Goal: Information Seeking & Learning: Learn about a topic

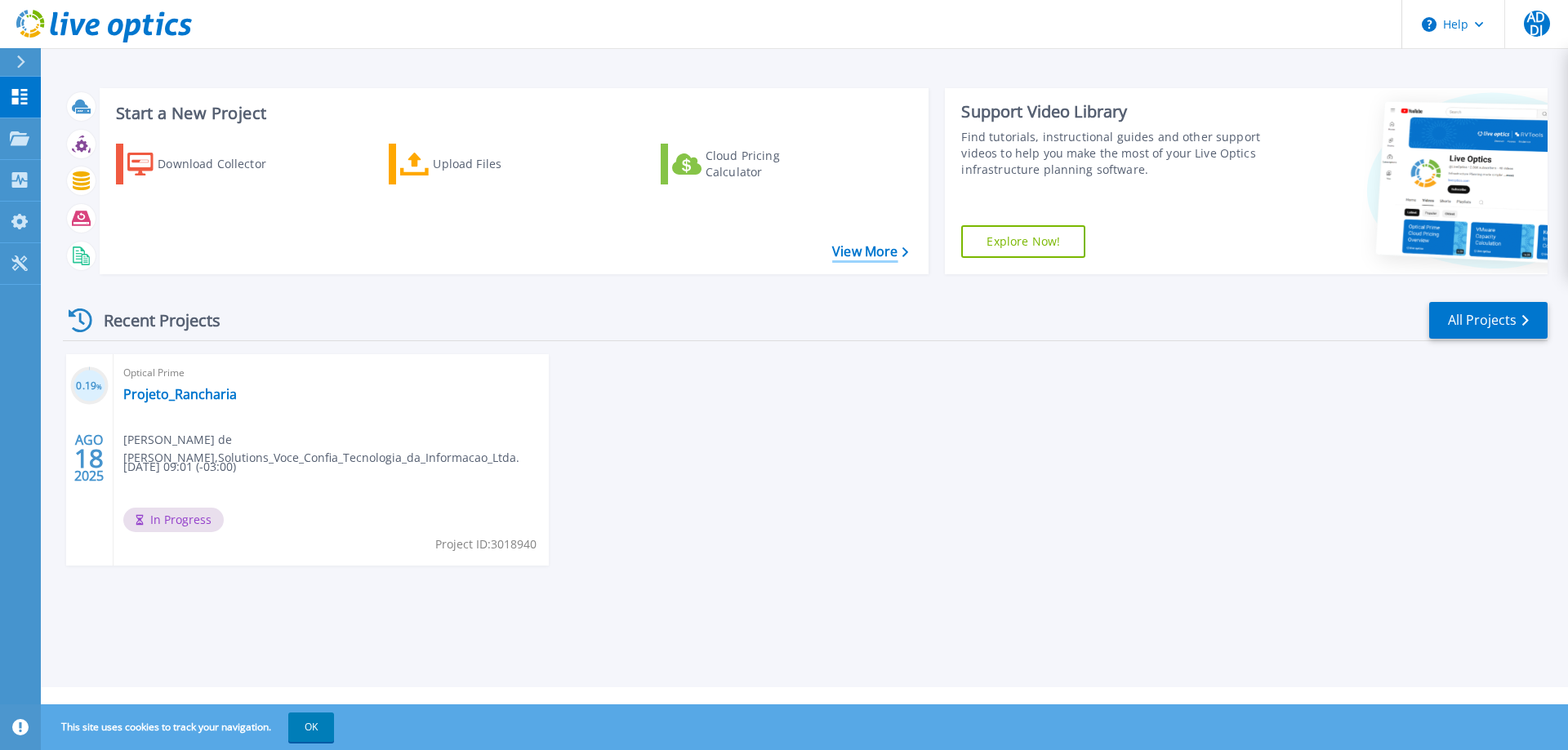
click at [877, 258] on link "View More" at bounding box center [870, 252] width 76 height 16
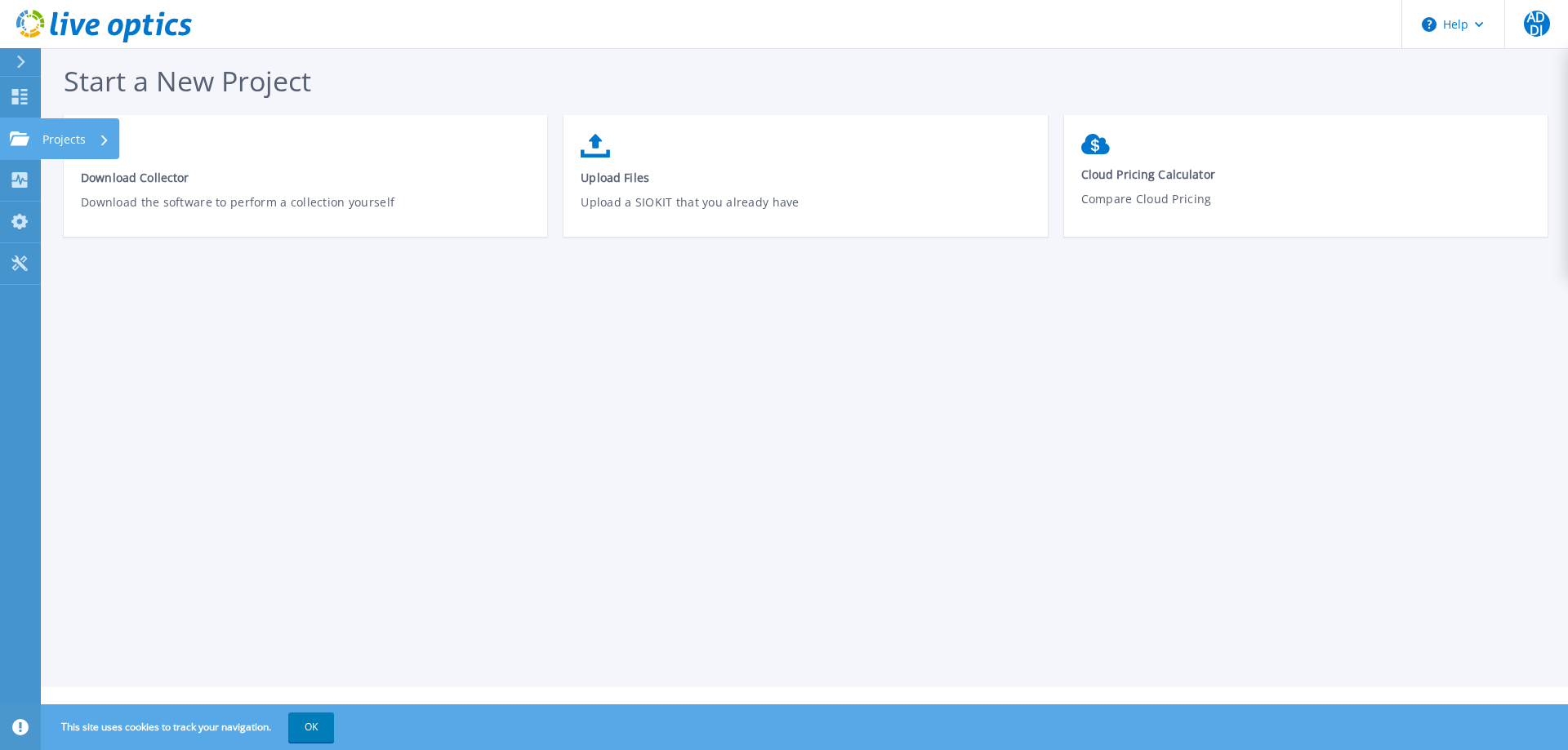
click at [21, 141] on icon at bounding box center [20, 139] width 20 height 14
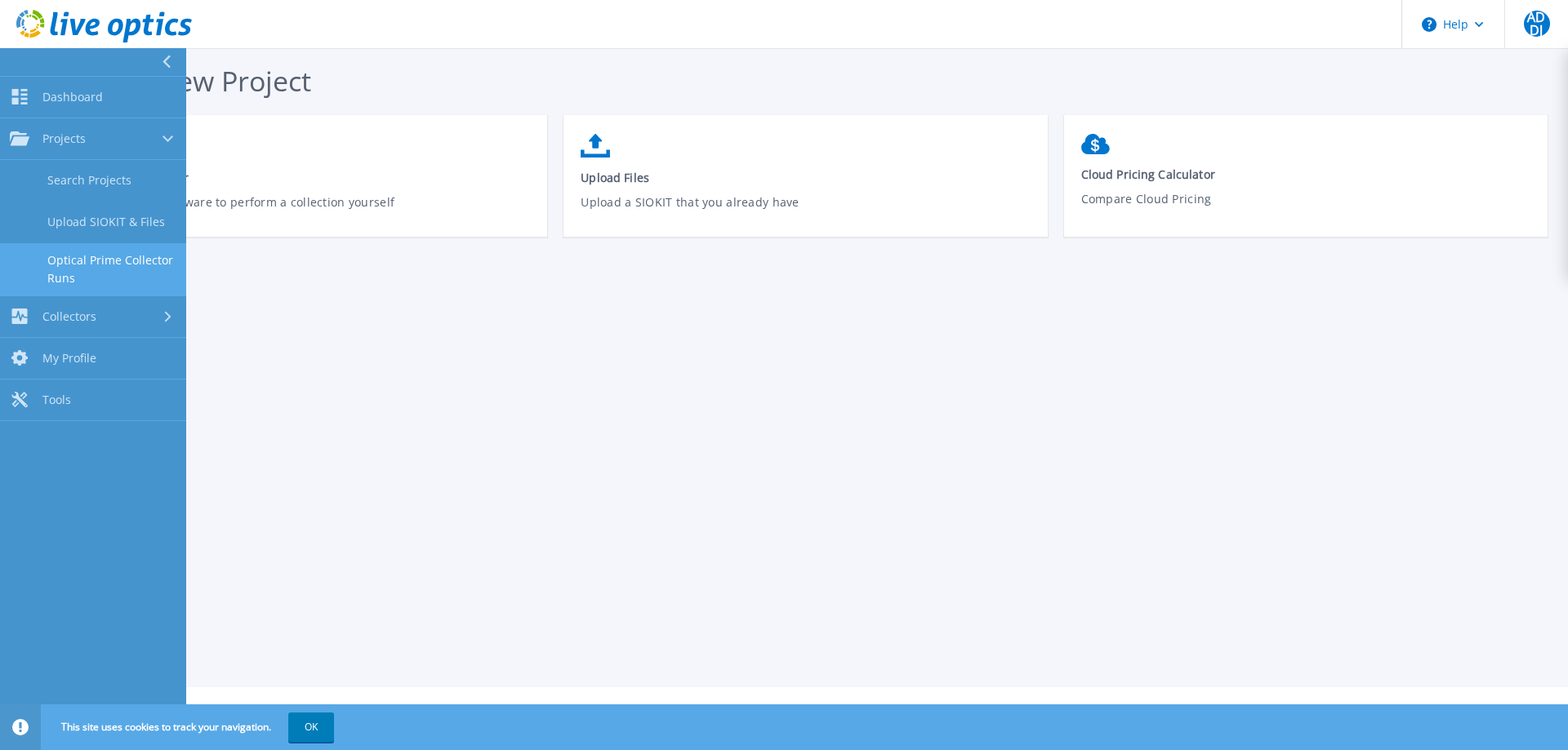
click at [133, 251] on link "Optical Prime Collector Runs" at bounding box center [93, 269] width 187 height 52
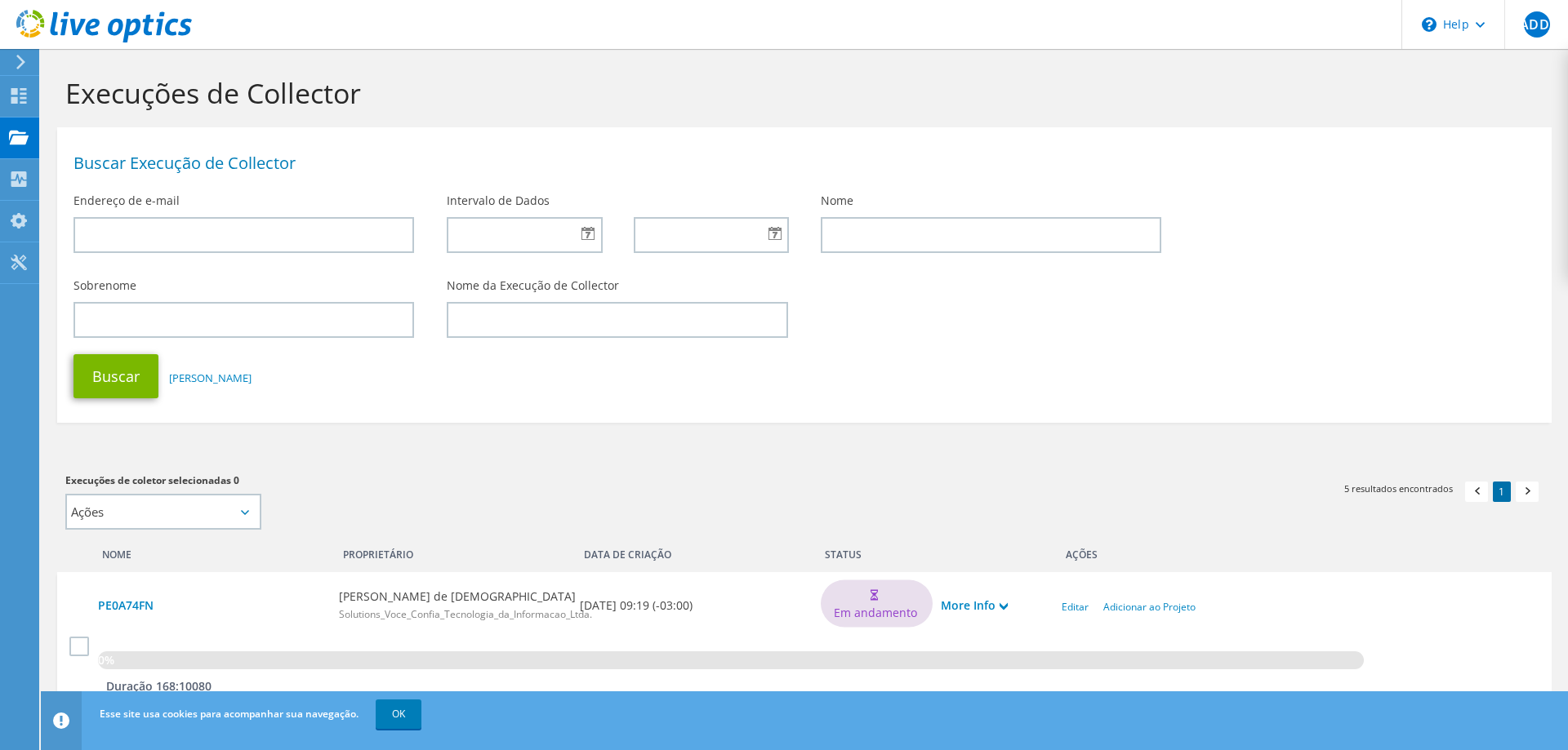
scroll to position [476, 0]
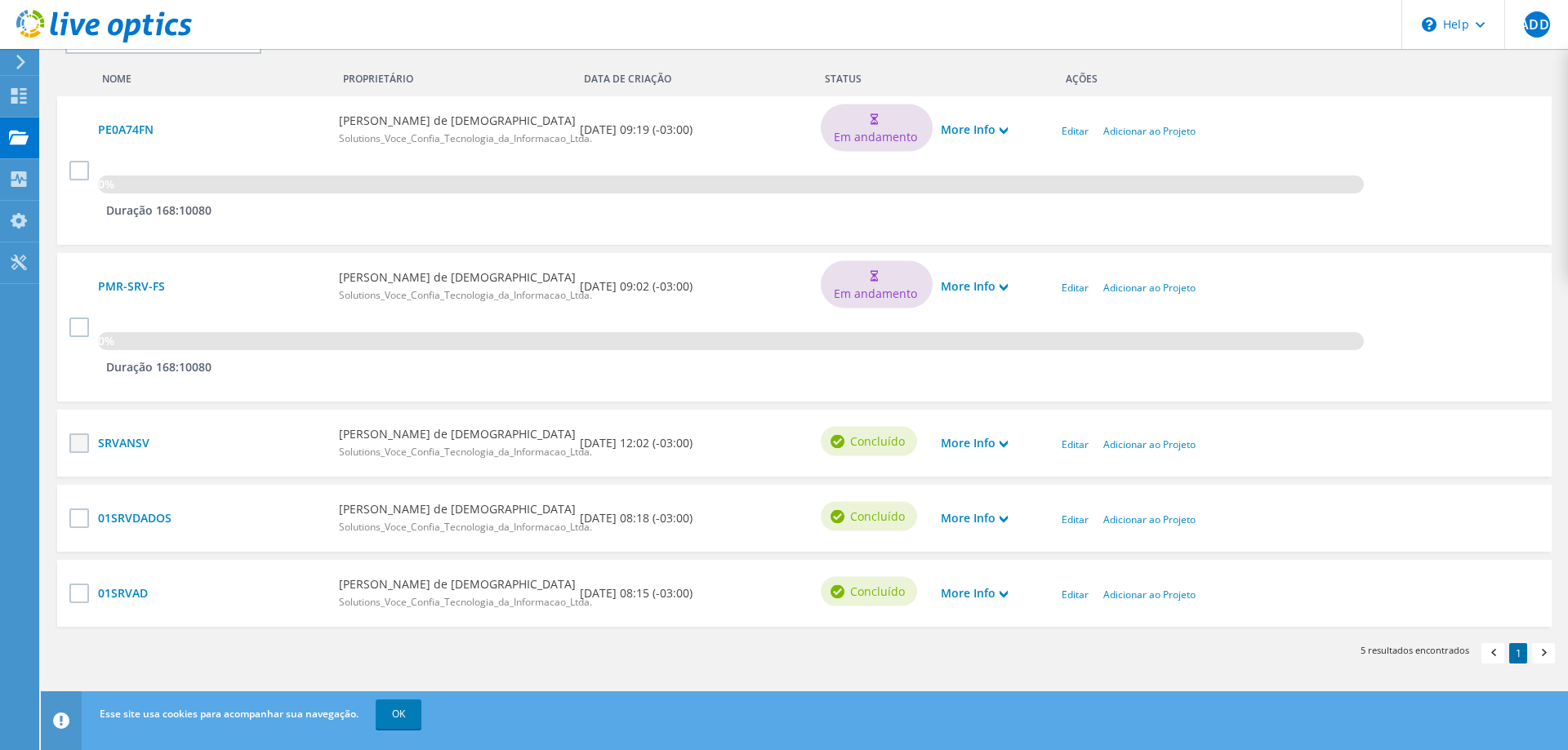
click at [83, 449] on label at bounding box center [82, 444] width 24 height 20
click at [0, 0] on input "checkbox" at bounding box center [0, 0] width 0 height 0
click at [75, 511] on label at bounding box center [82, 519] width 24 height 20
click at [0, 0] on input "checkbox" at bounding box center [0, 0] width 0 height 0
click at [84, 595] on label at bounding box center [82, 593] width 24 height 20
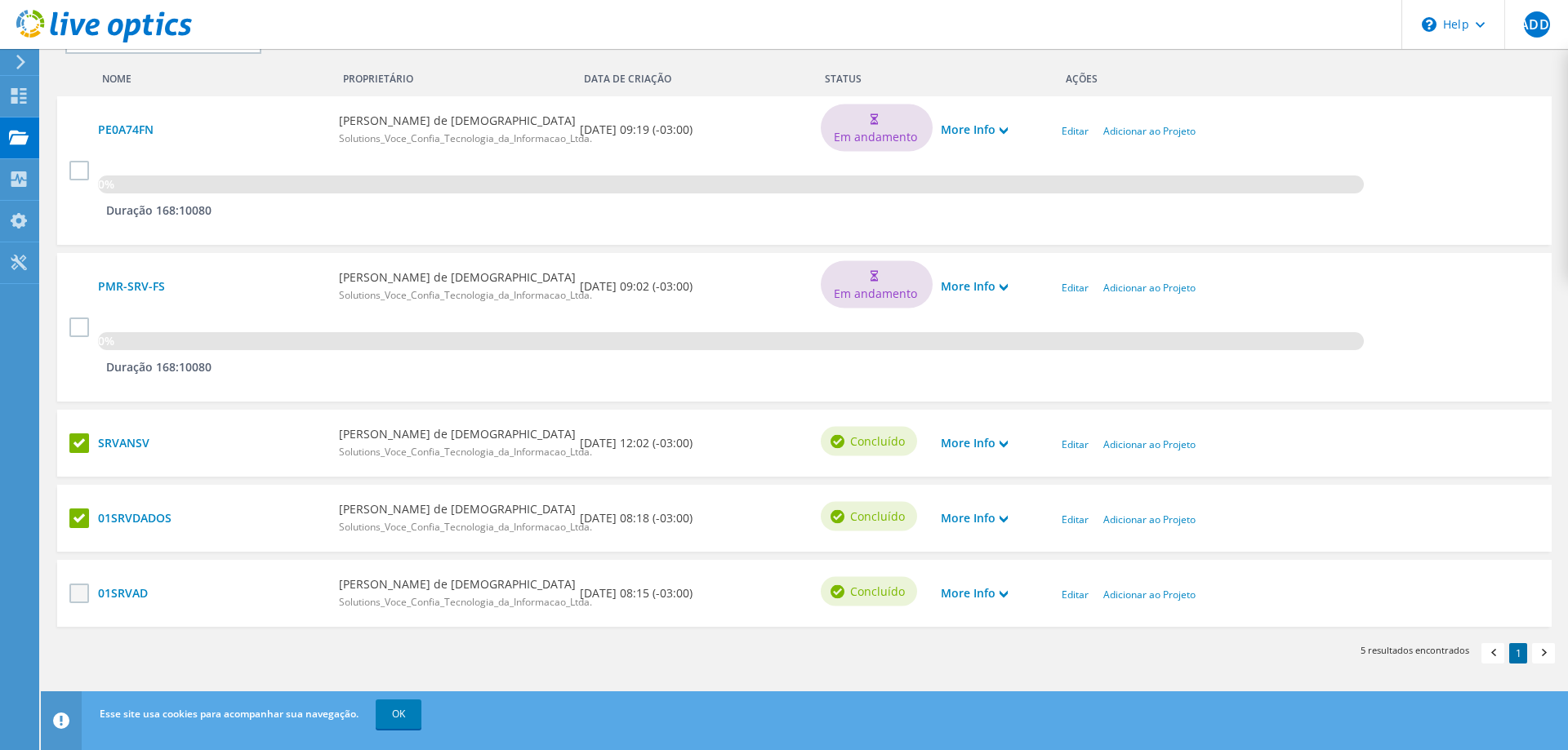
click at [0, 0] on input "checkbox" at bounding box center [0, 0] width 0 height 0
click at [1079, 445] on link "Editar" at bounding box center [1074, 445] width 27 height 14
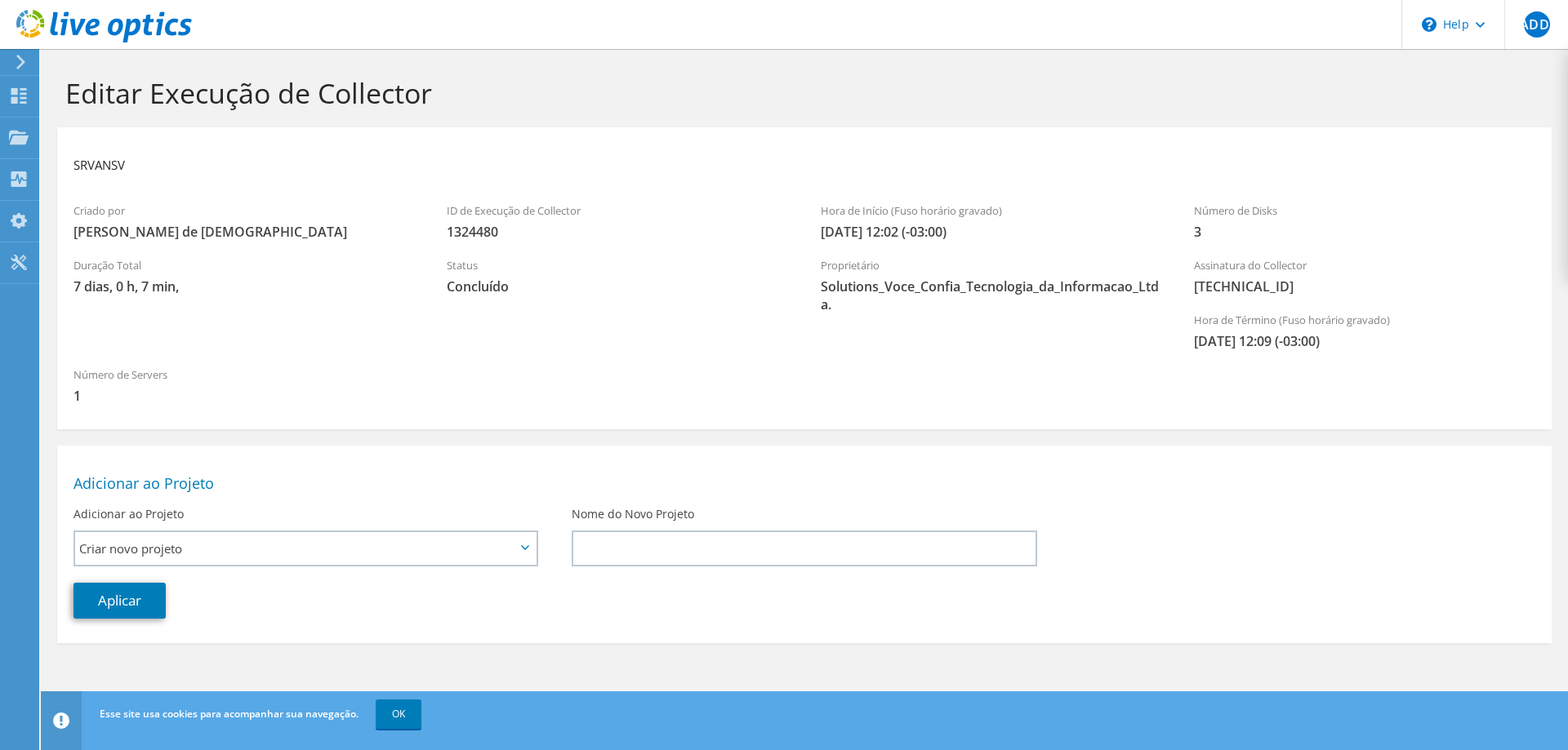
scroll to position [68, 0]
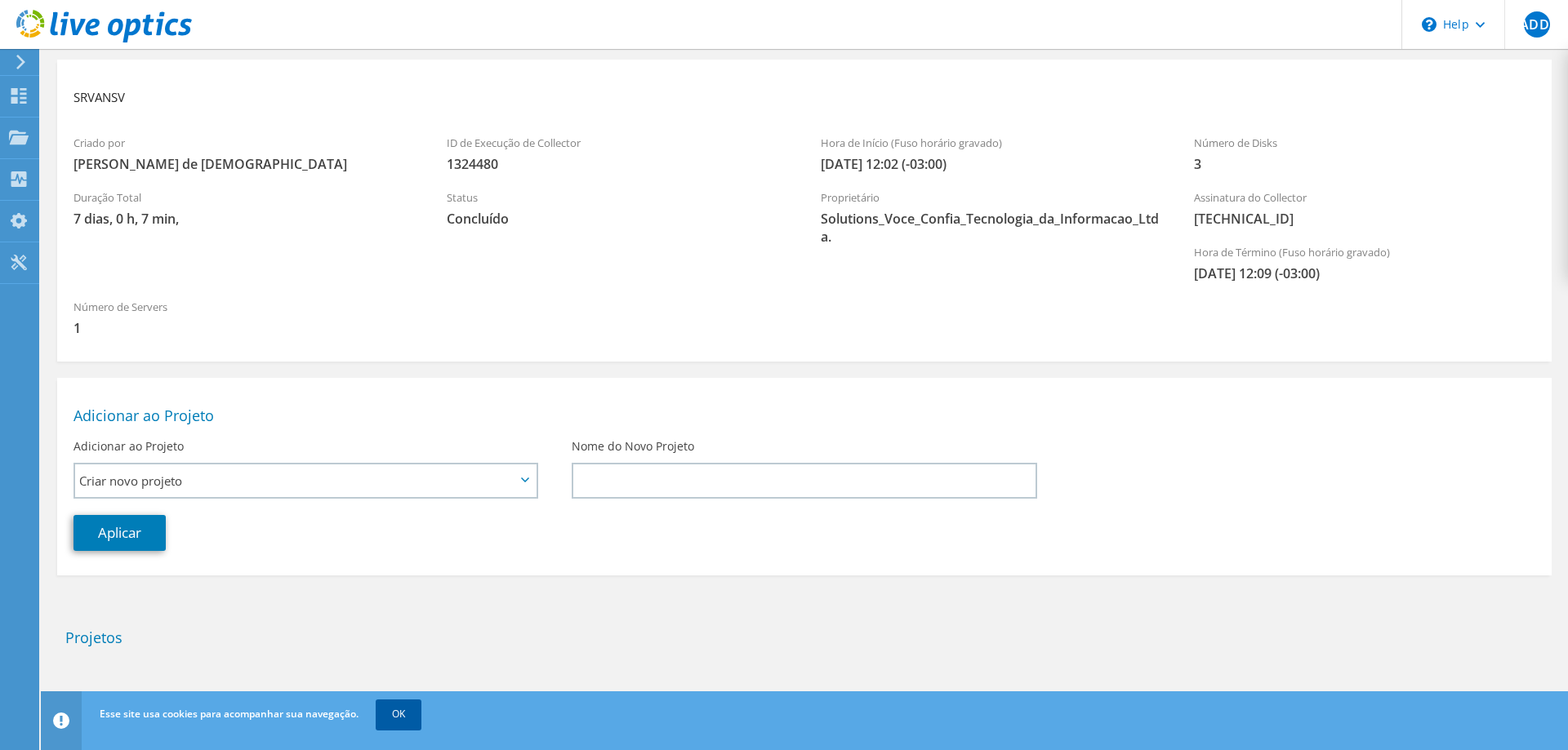
click at [392, 711] on link "OK" at bounding box center [399, 714] width 46 height 29
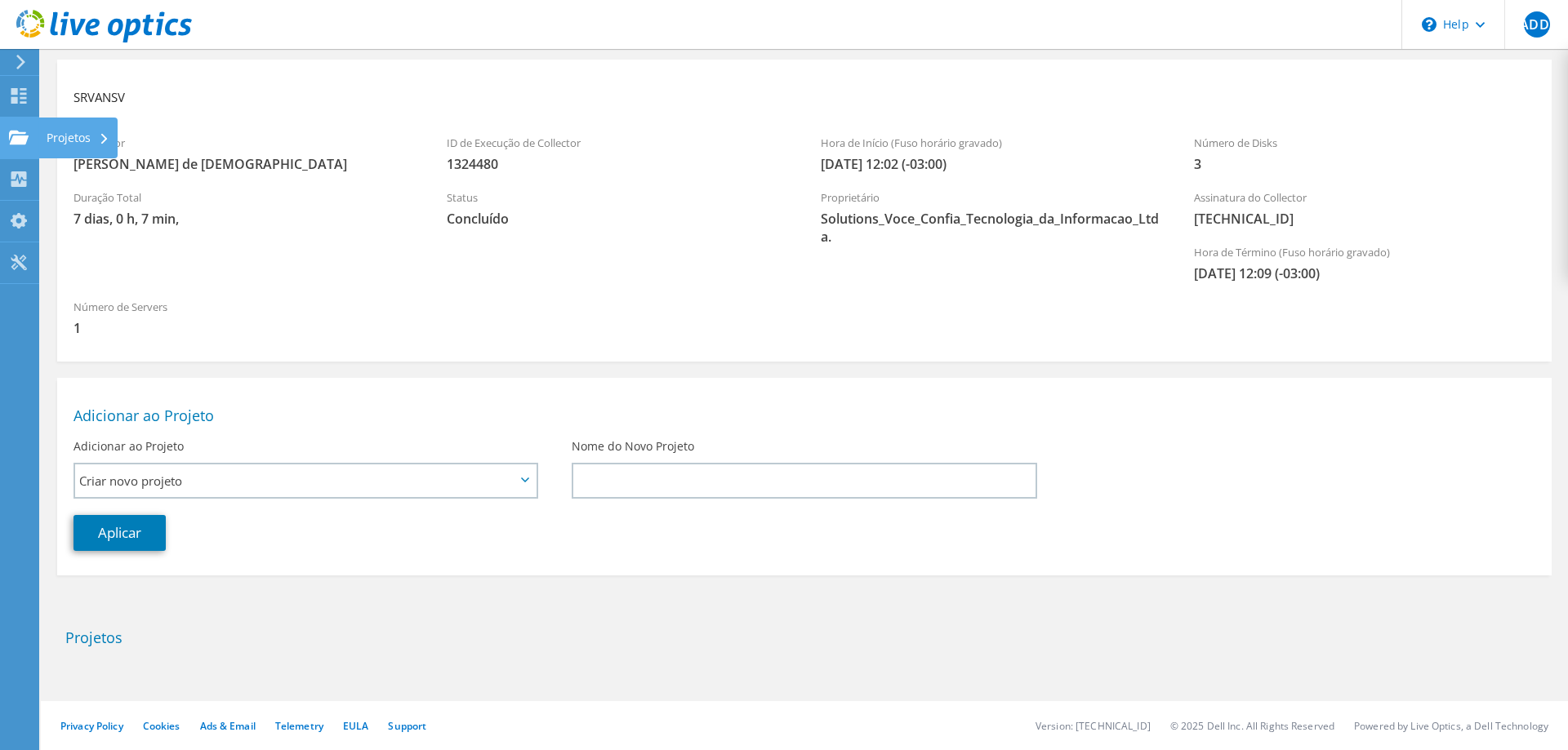
click at [17, 141] on use at bounding box center [19, 137] width 20 height 14
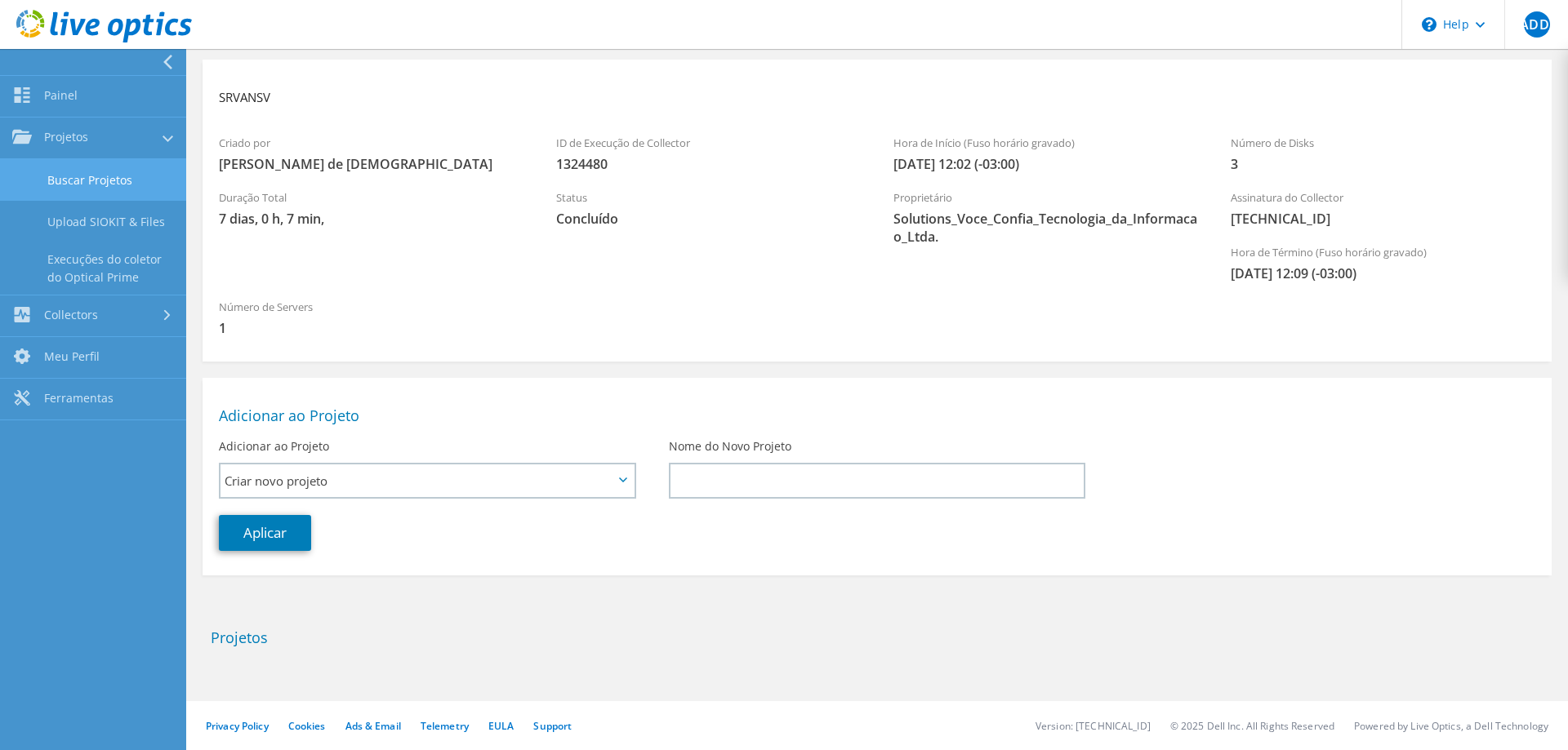
click at [107, 185] on link "Buscar Projetos" at bounding box center [93, 181] width 187 height 42
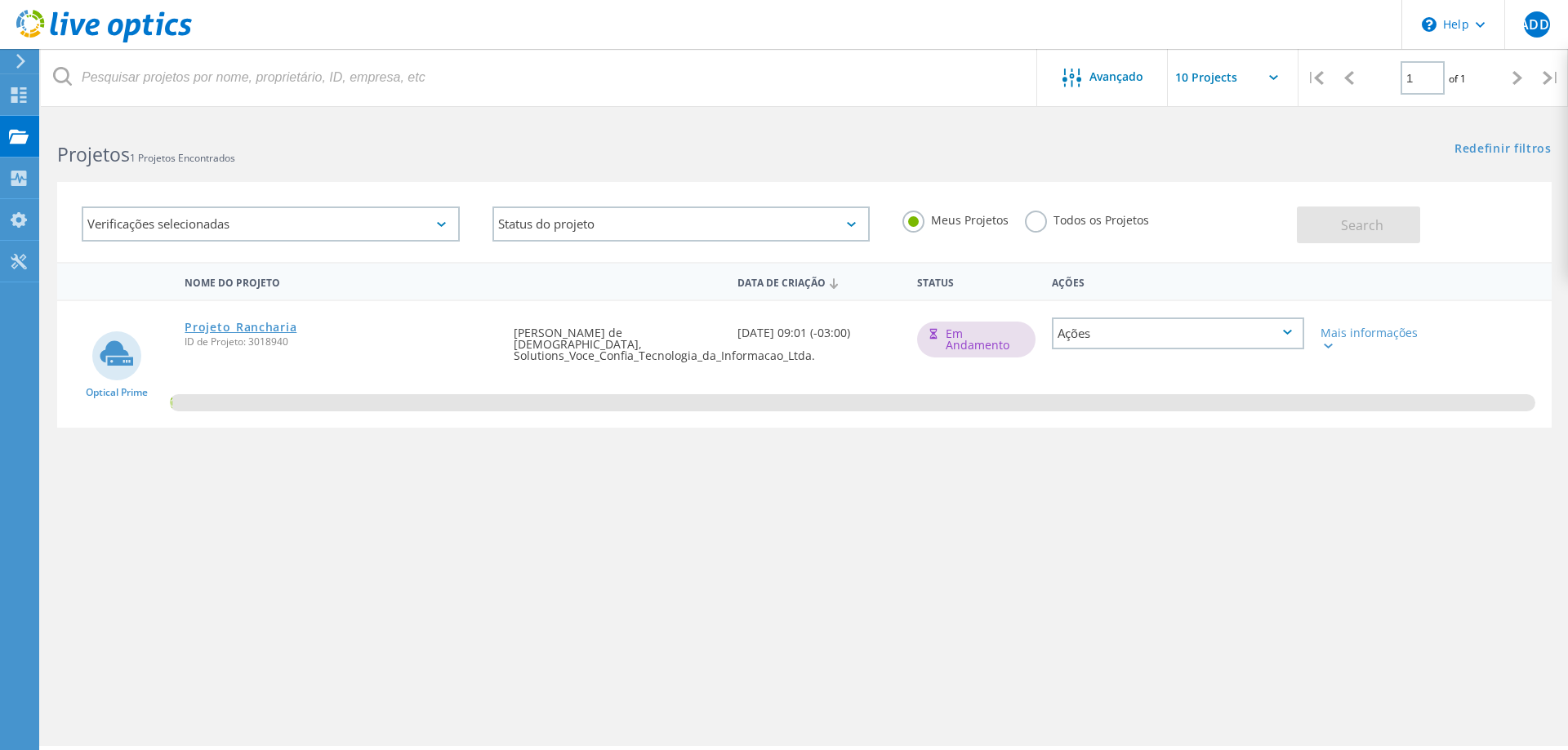
click at [256, 331] on link "Projeto_Rancharia" at bounding box center [240, 327] width 112 height 11
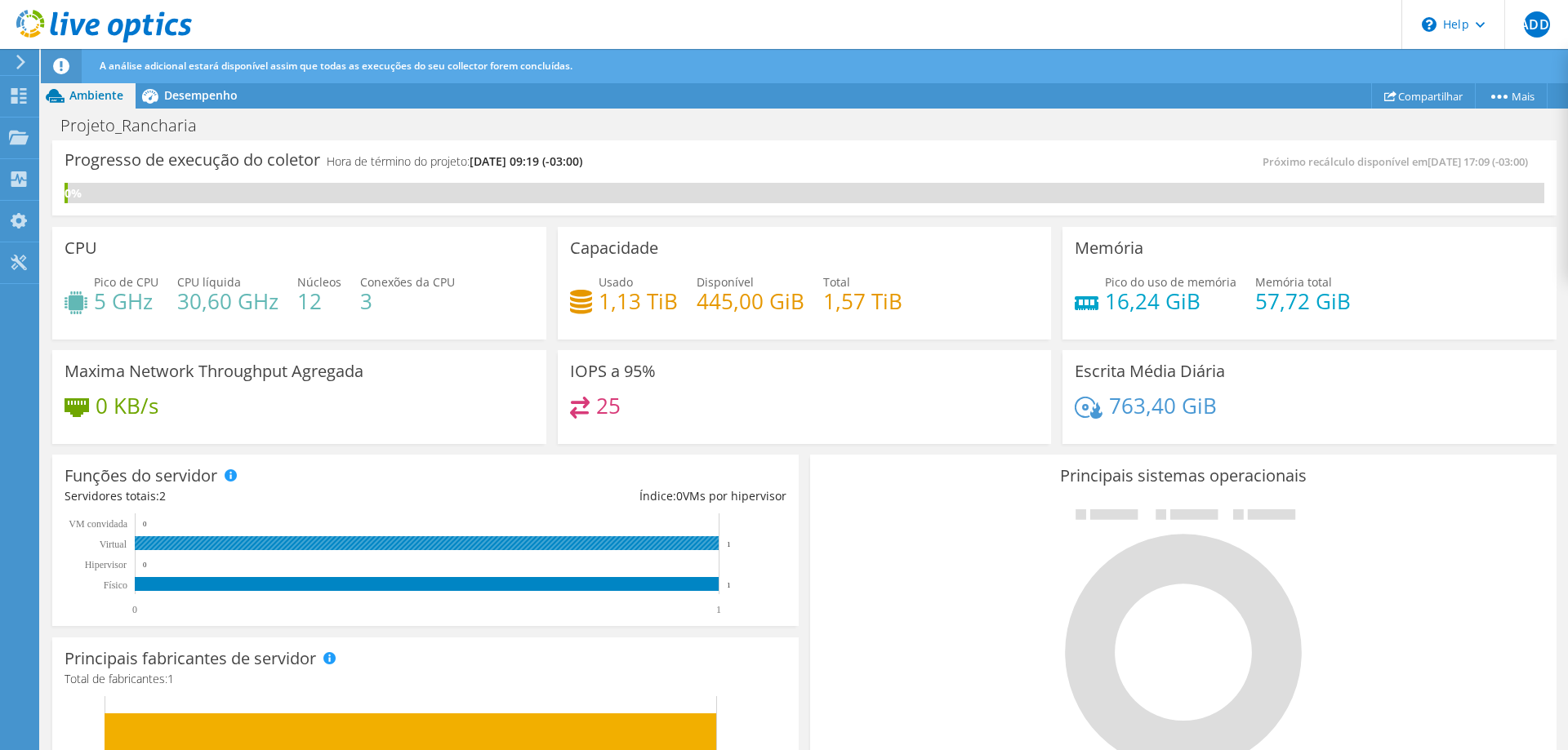
click at [186, 548] on rect at bounding box center [426, 544] width 584 height 14
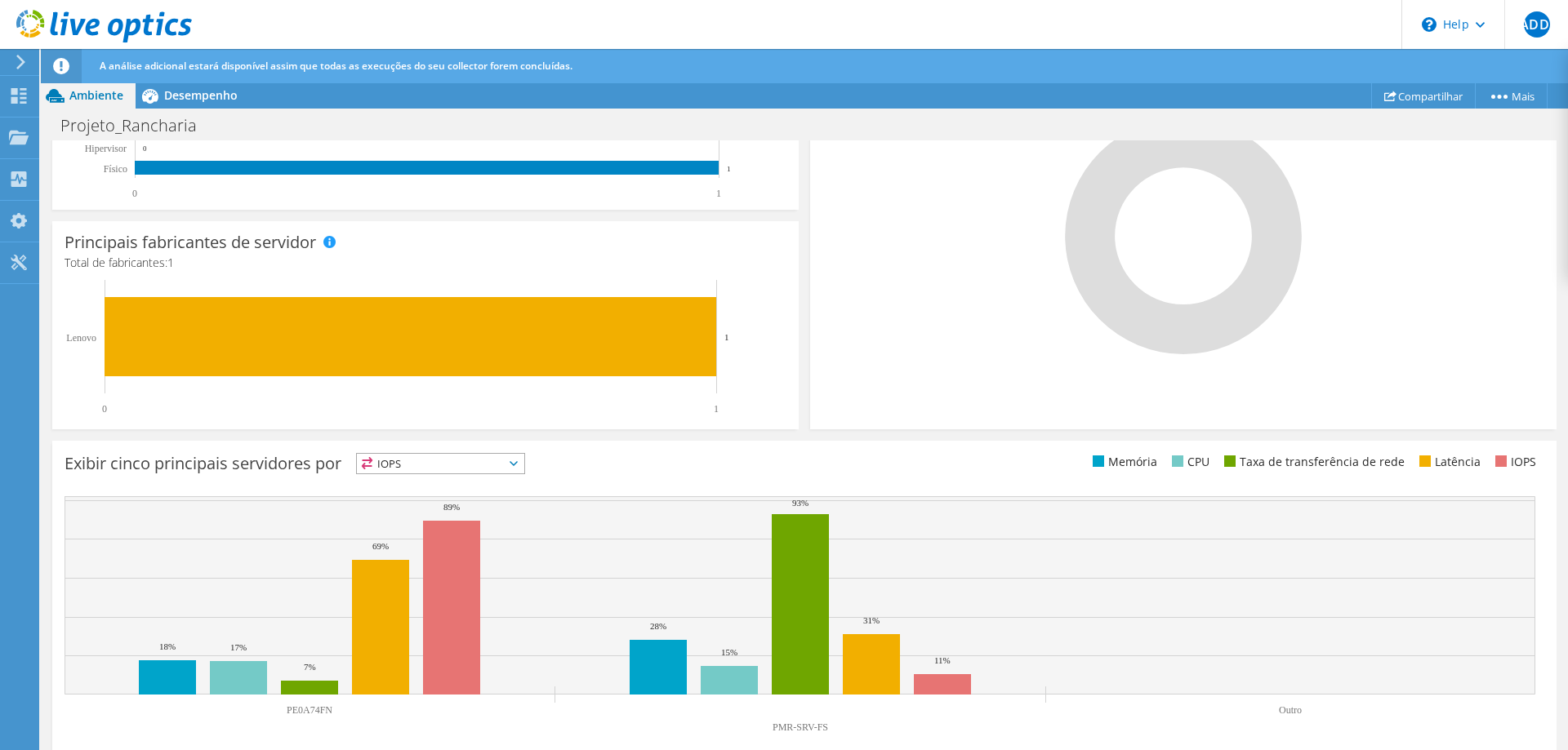
scroll to position [435, 0]
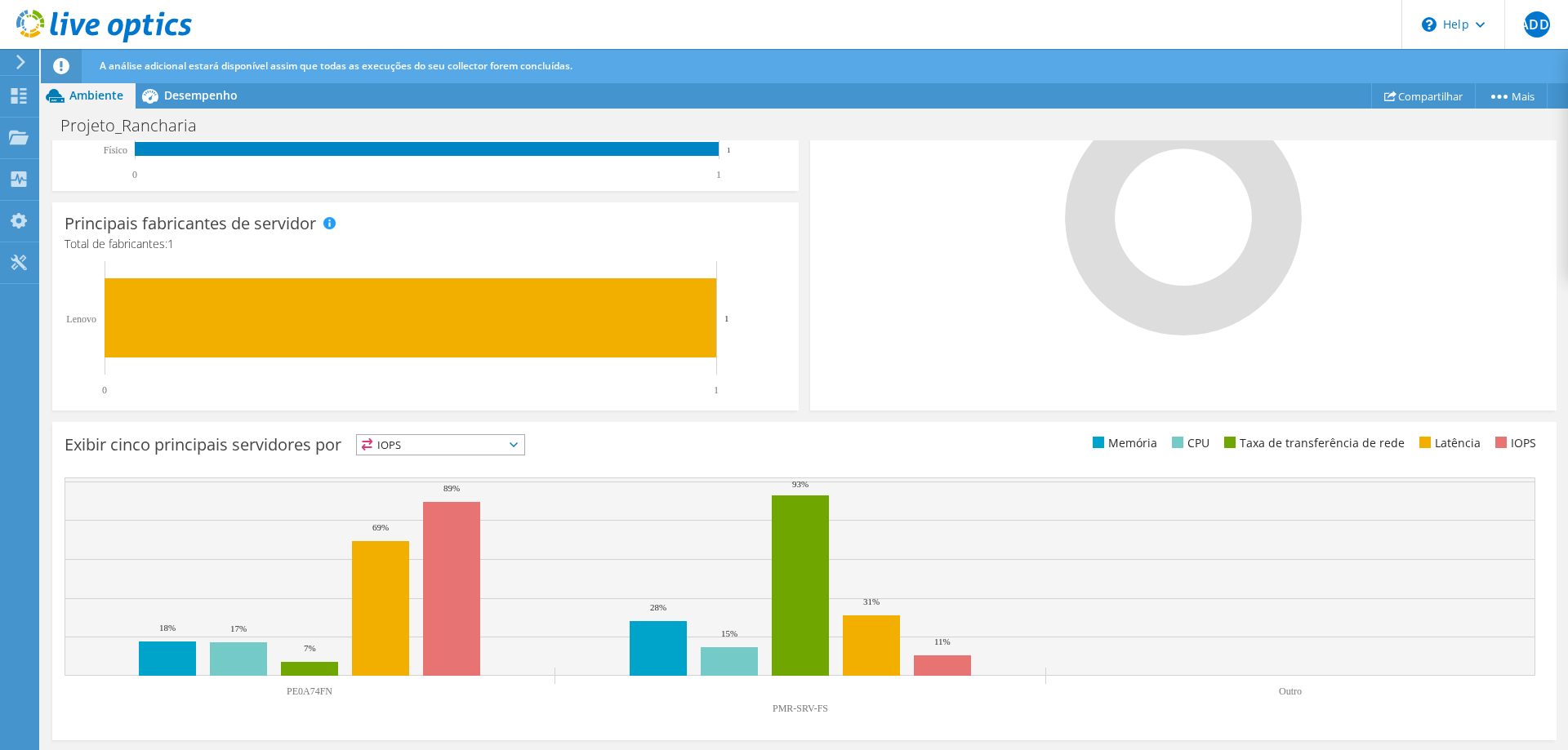
click at [525, 437] on span "IOPS" at bounding box center [441, 445] width 168 height 20
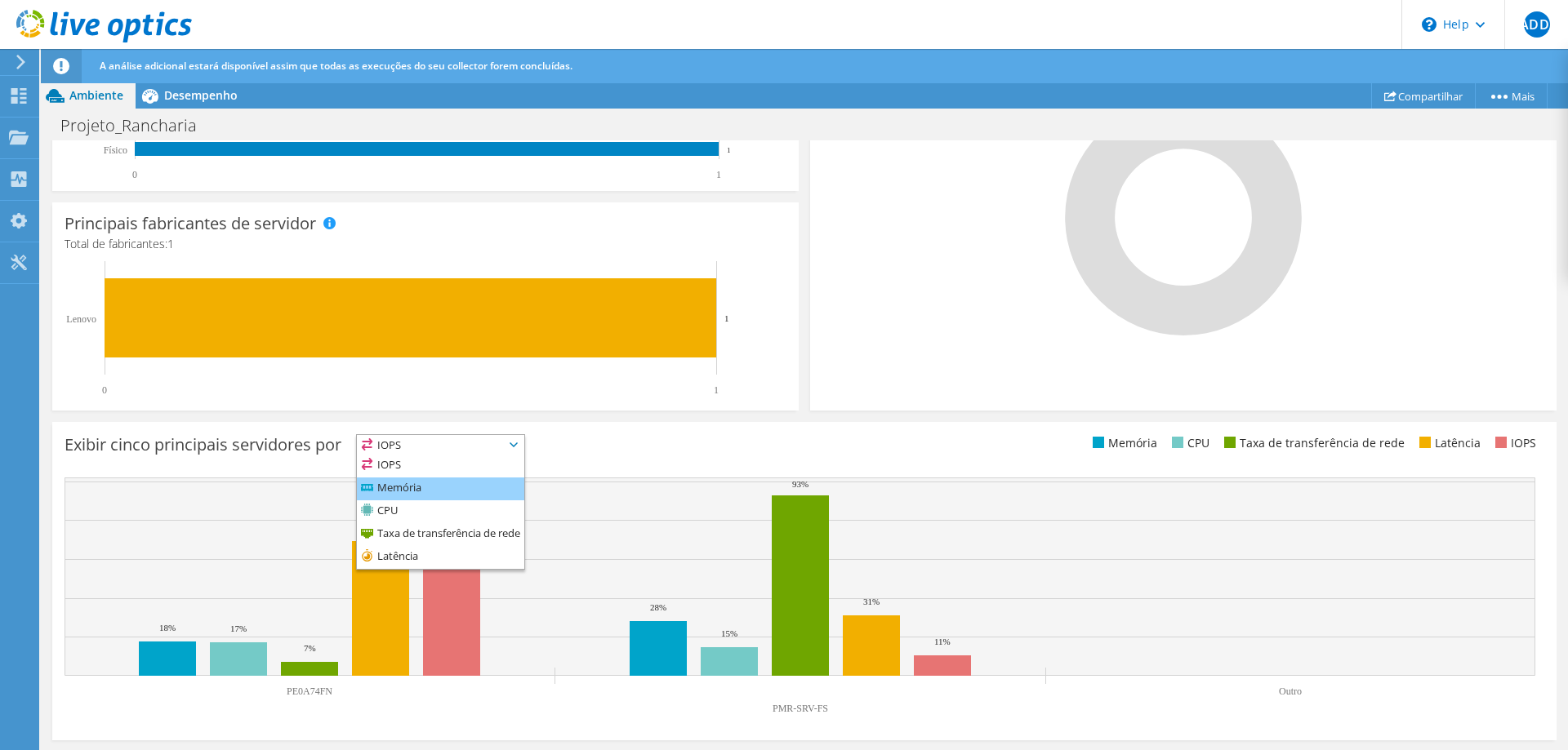
click at [432, 490] on li "Memória" at bounding box center [441, 489] width 168 height 23
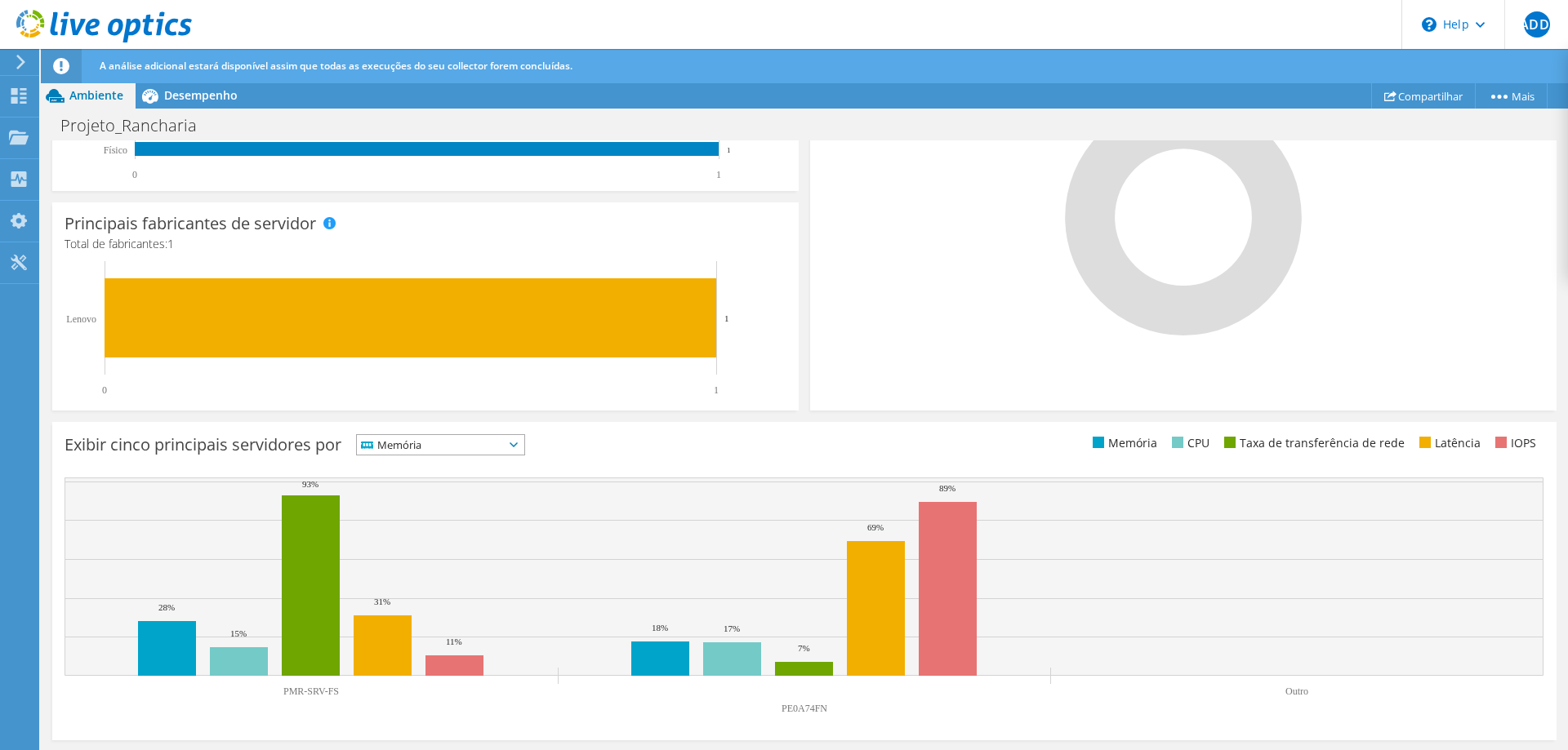
click at [516, 445] on span "Memória" at bounding box center [441, 445] width 168 height 20
click at [448, 521] on li "CPU" at bounding box center [441, 512] width 168 height 23
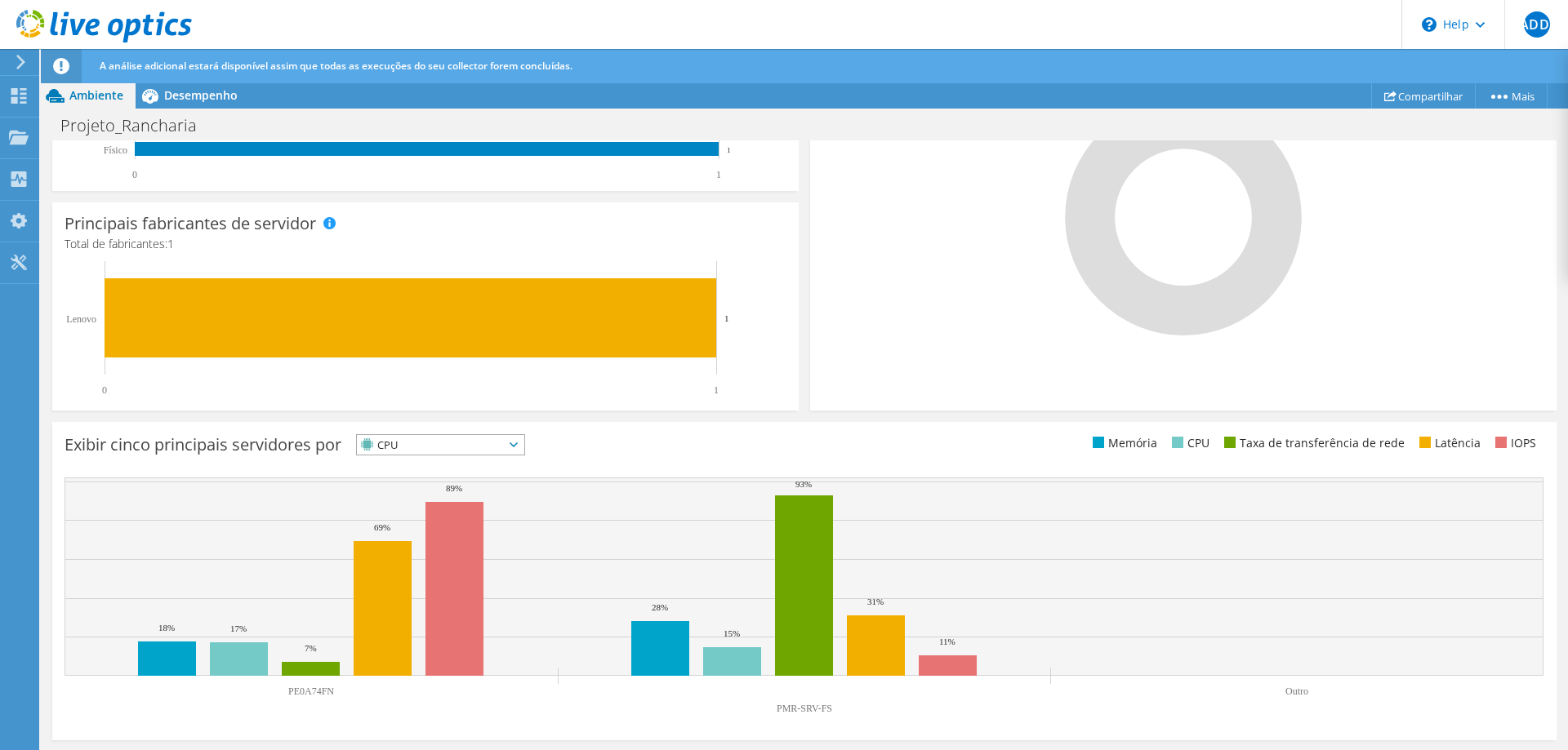
click at [518, 447] on icon at bounding box center [514, 445] width 8 height 5
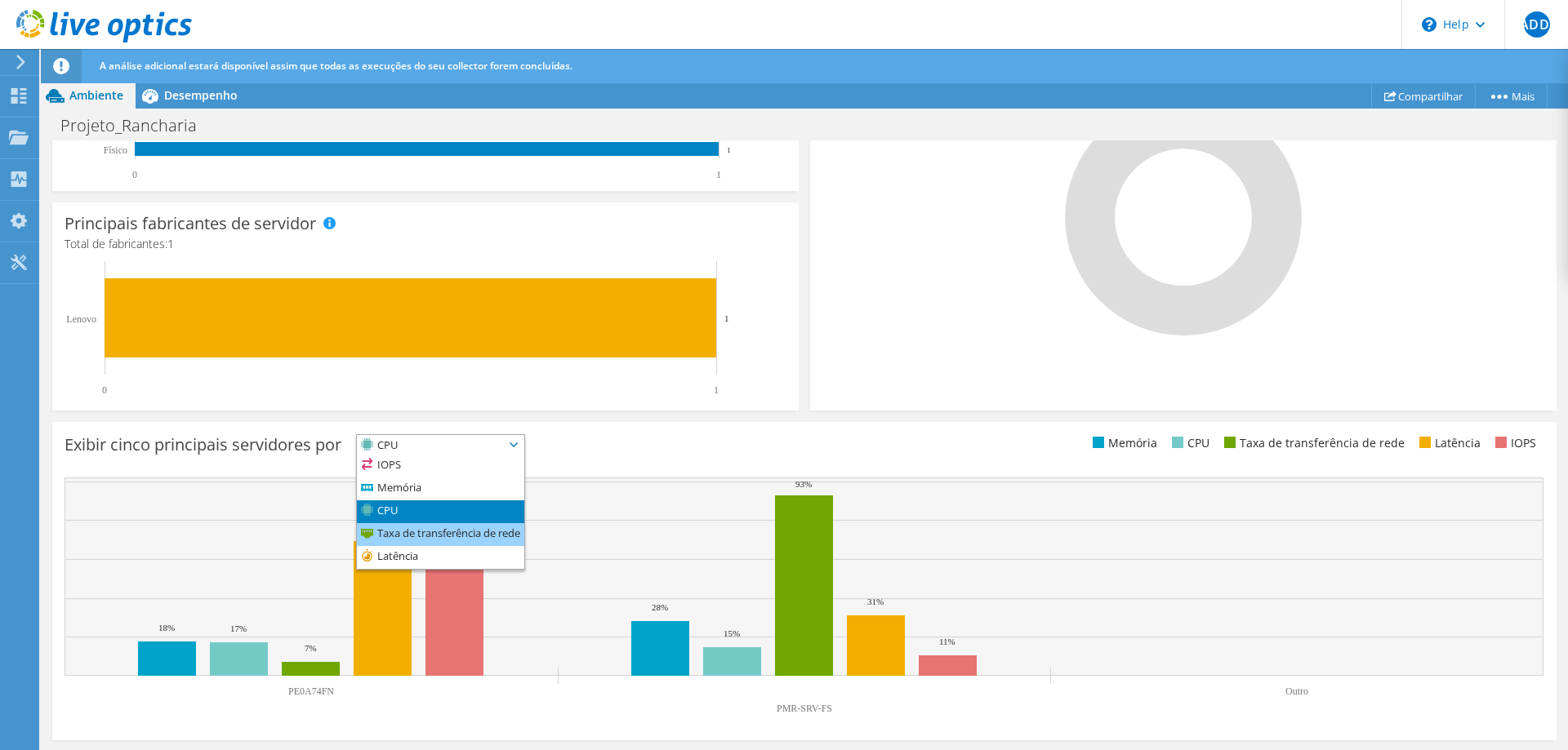
click at [457, 535] on li "Taxa de transferência de rede" at bounding box center [441, 535] width 168 height 23
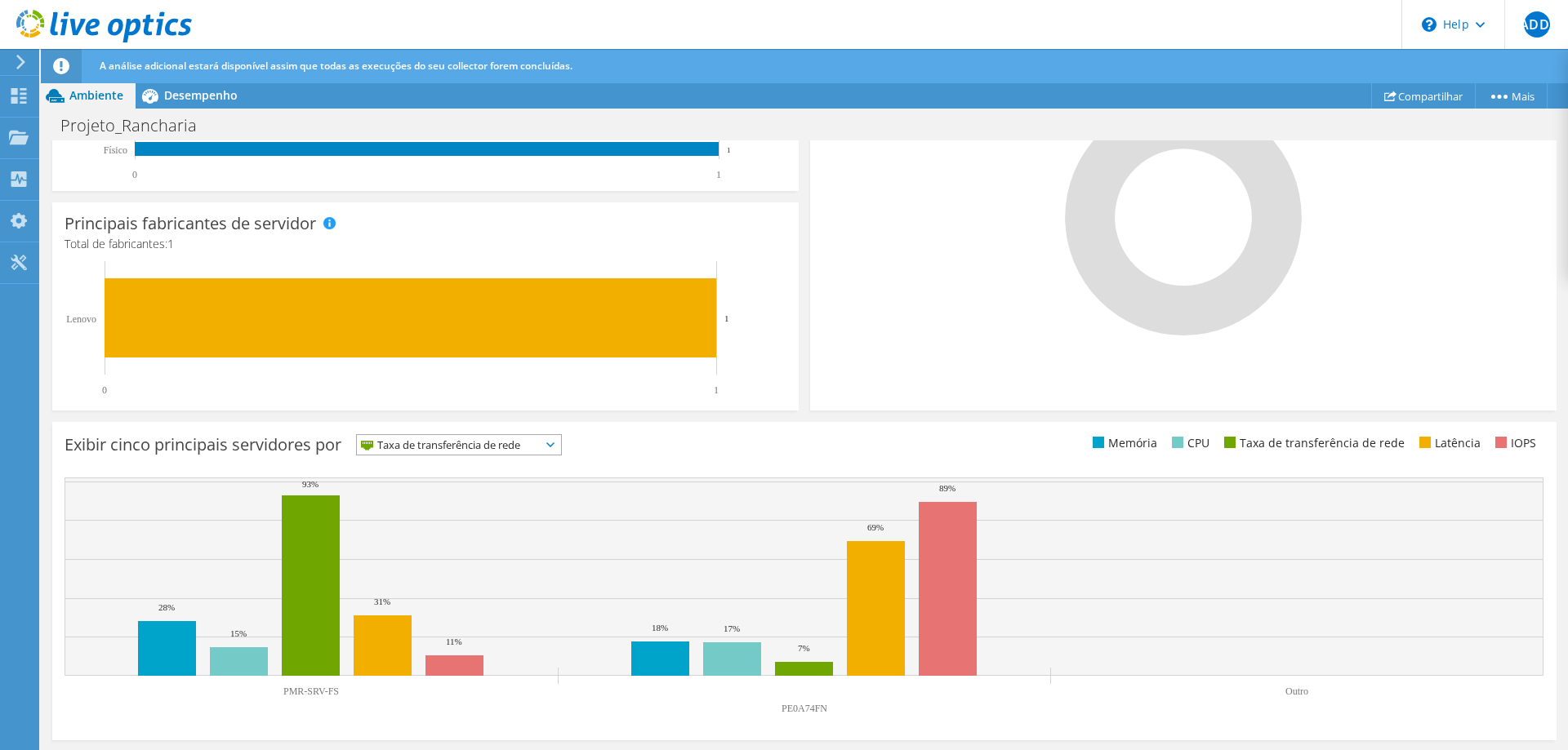
click at [541, 440] on span "Taxa de transferência de rede" at bounding box center [449, 445] width 184 height 20
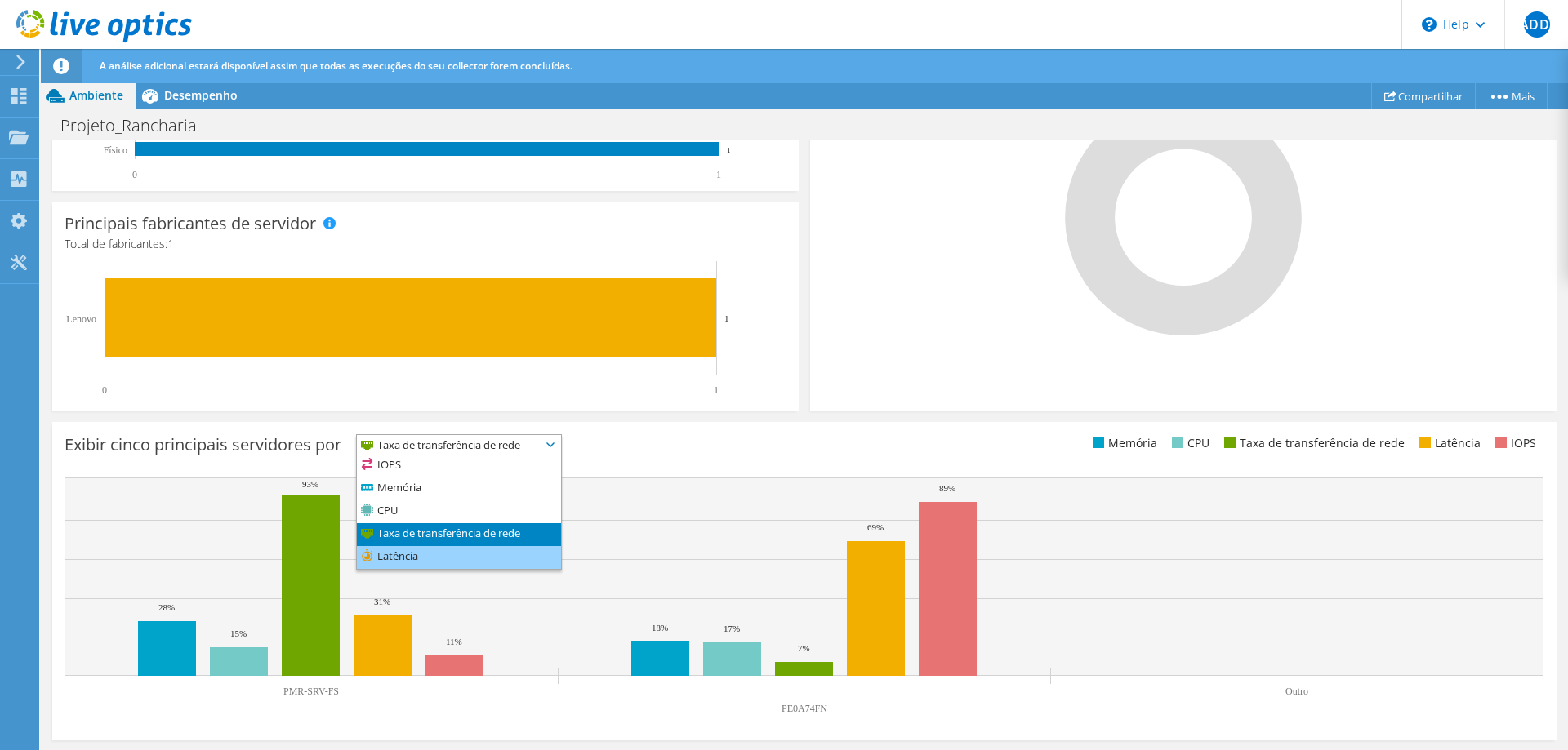
click at [435, 561] on li "Latência" at bounding box center [459, 558] width 204 height 23
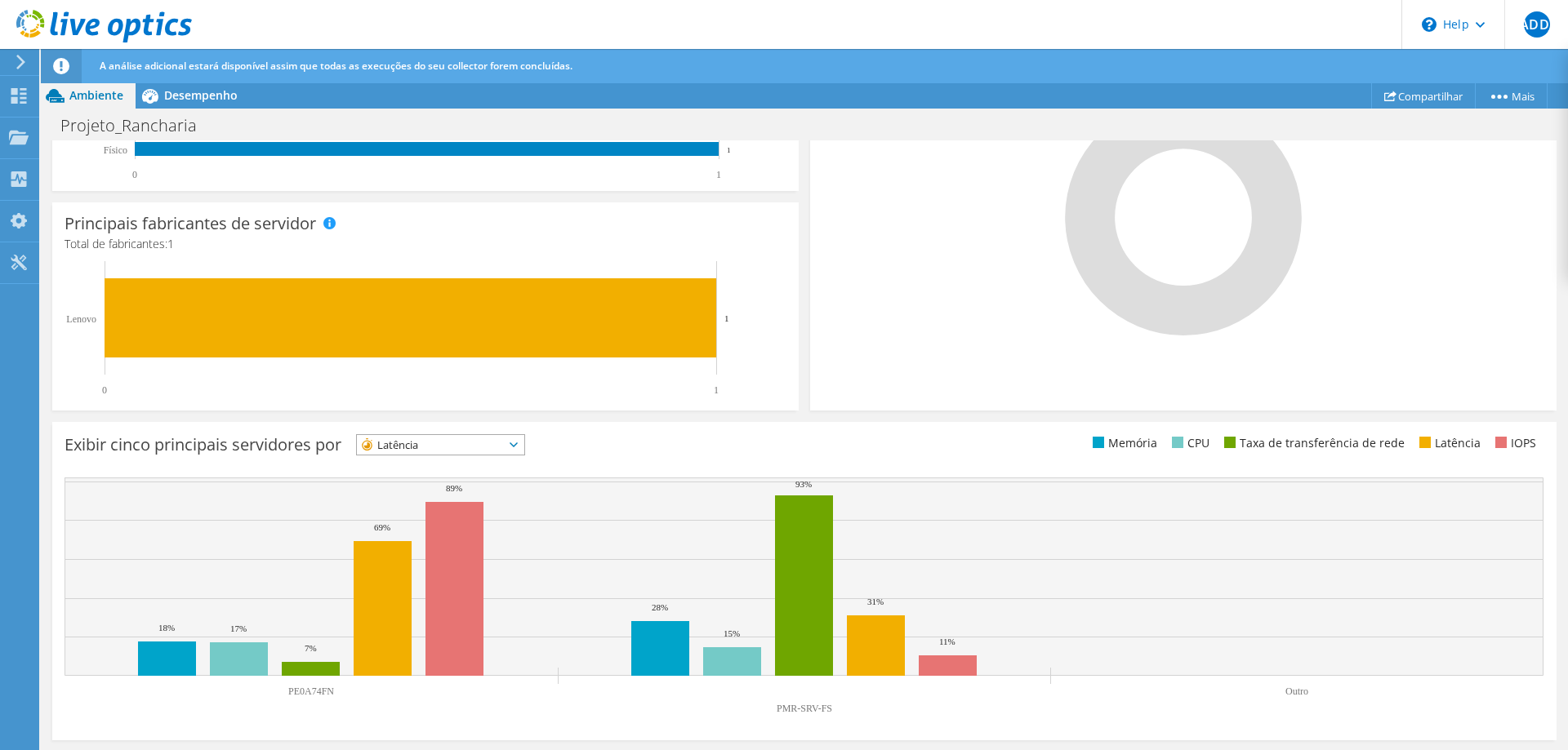
scroll to position [0, 0]
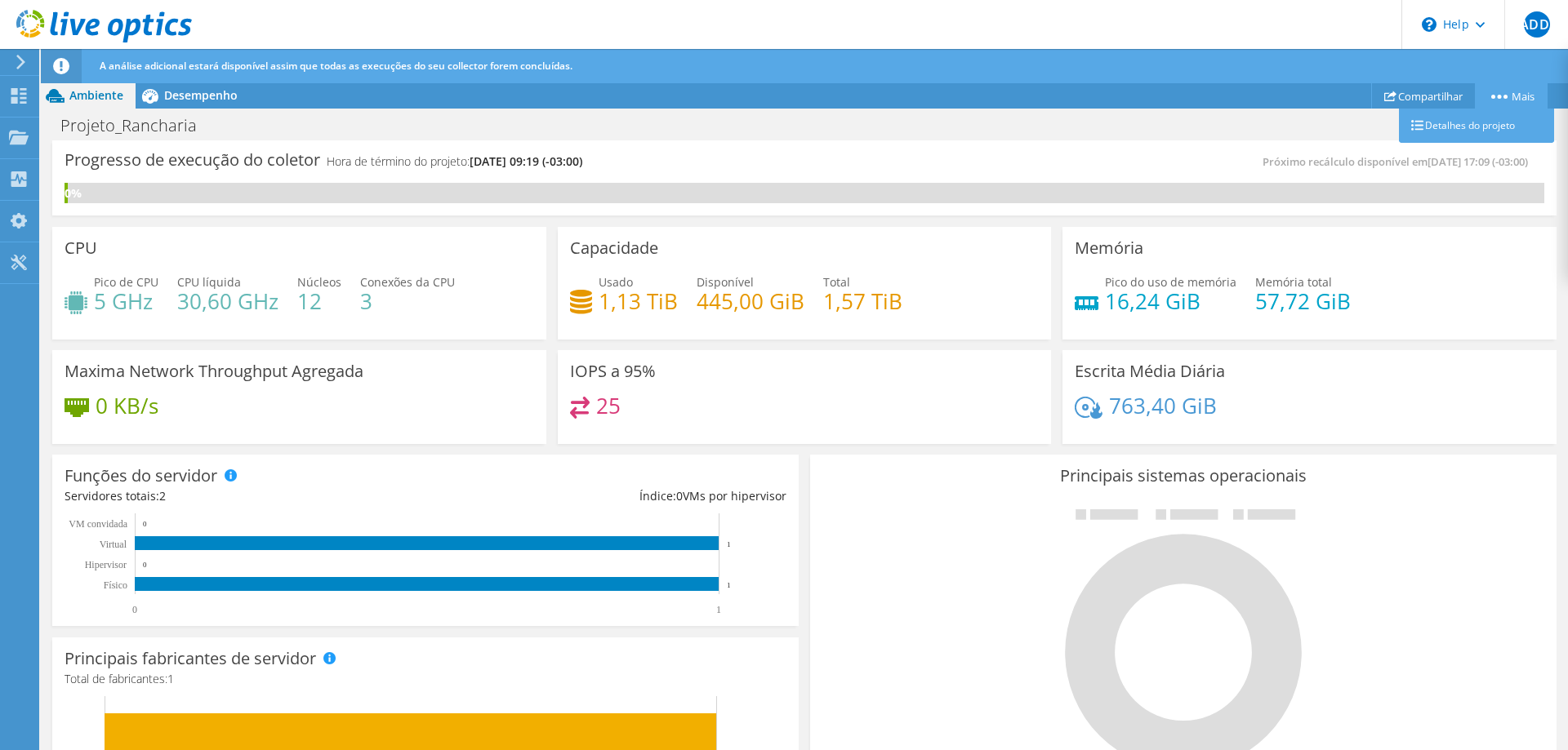
click at [1516, 90] on link "Mais" at bounding box center [1511, 96] width 73 height 25
click at [1511, 95] on link "Mais" at bounding box center [1511, 96] width 73 height 25
click at [1452, 131] on link "Detalhes do projeto" at bounding box center [1477, 126] width 156 height 34
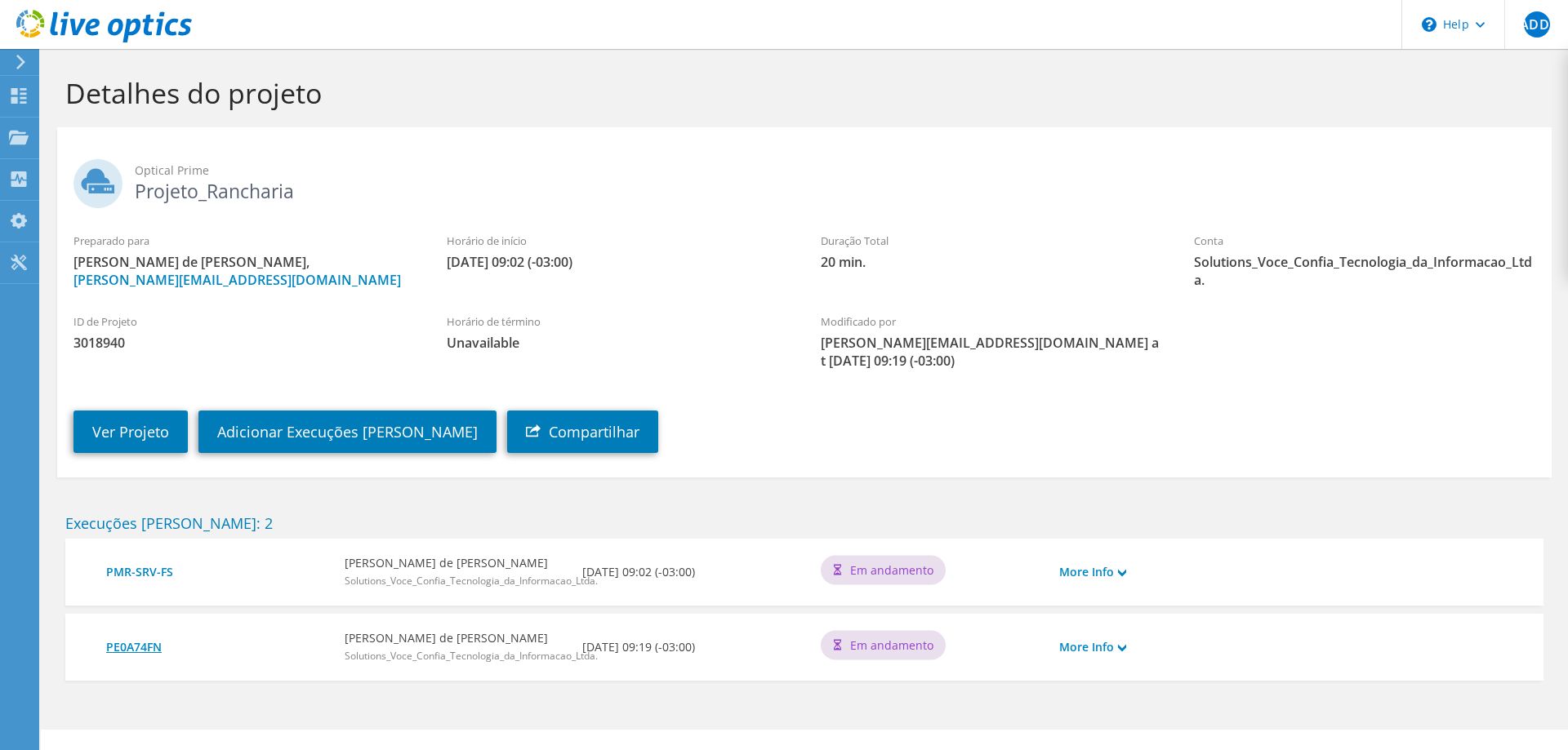
click at [138, 645] on link "PE0A74FN" at bounding box center [216, 647] width 222 height 18
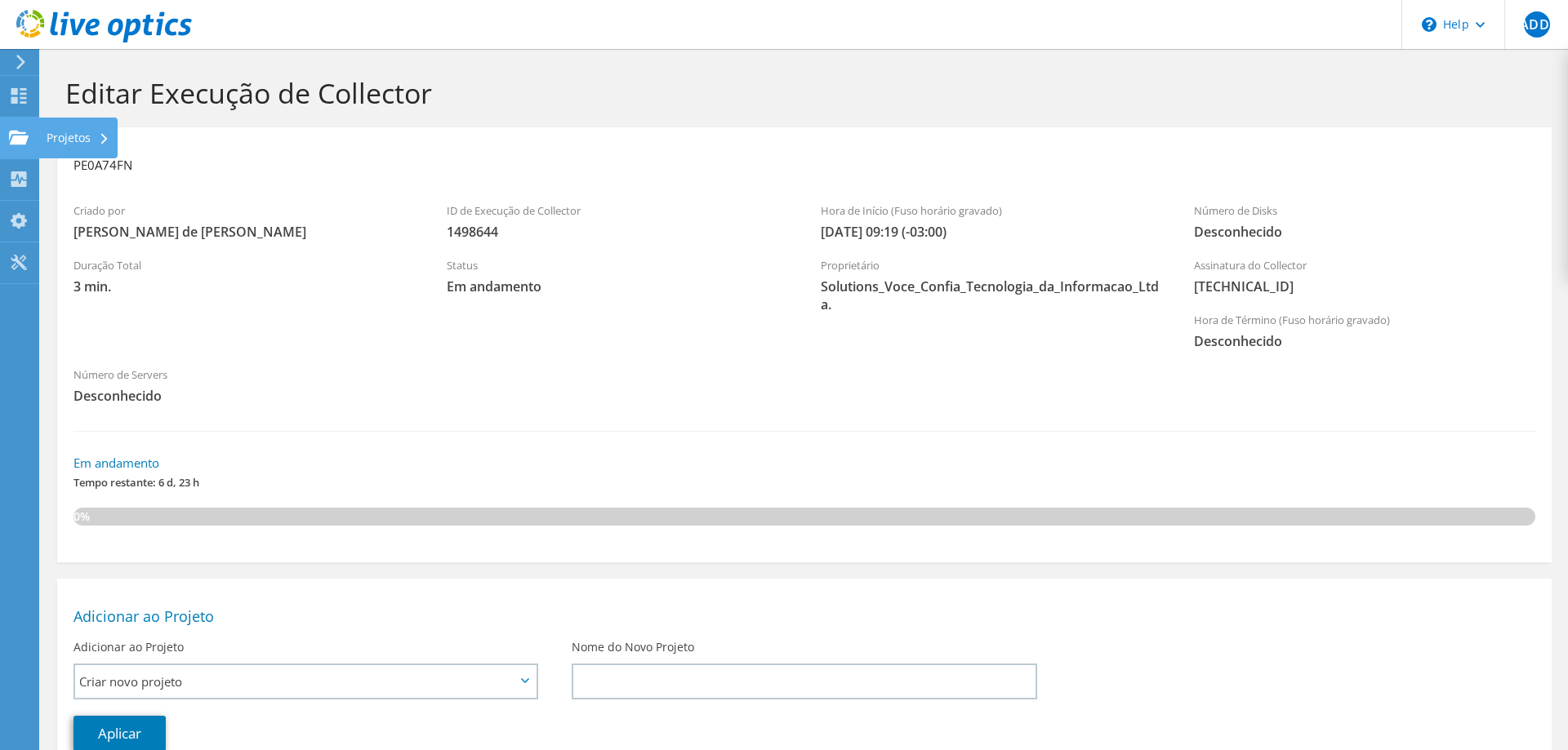
click at [50, 133] on div "Projetos" at bounding box center [77, 138] width 79 height 41
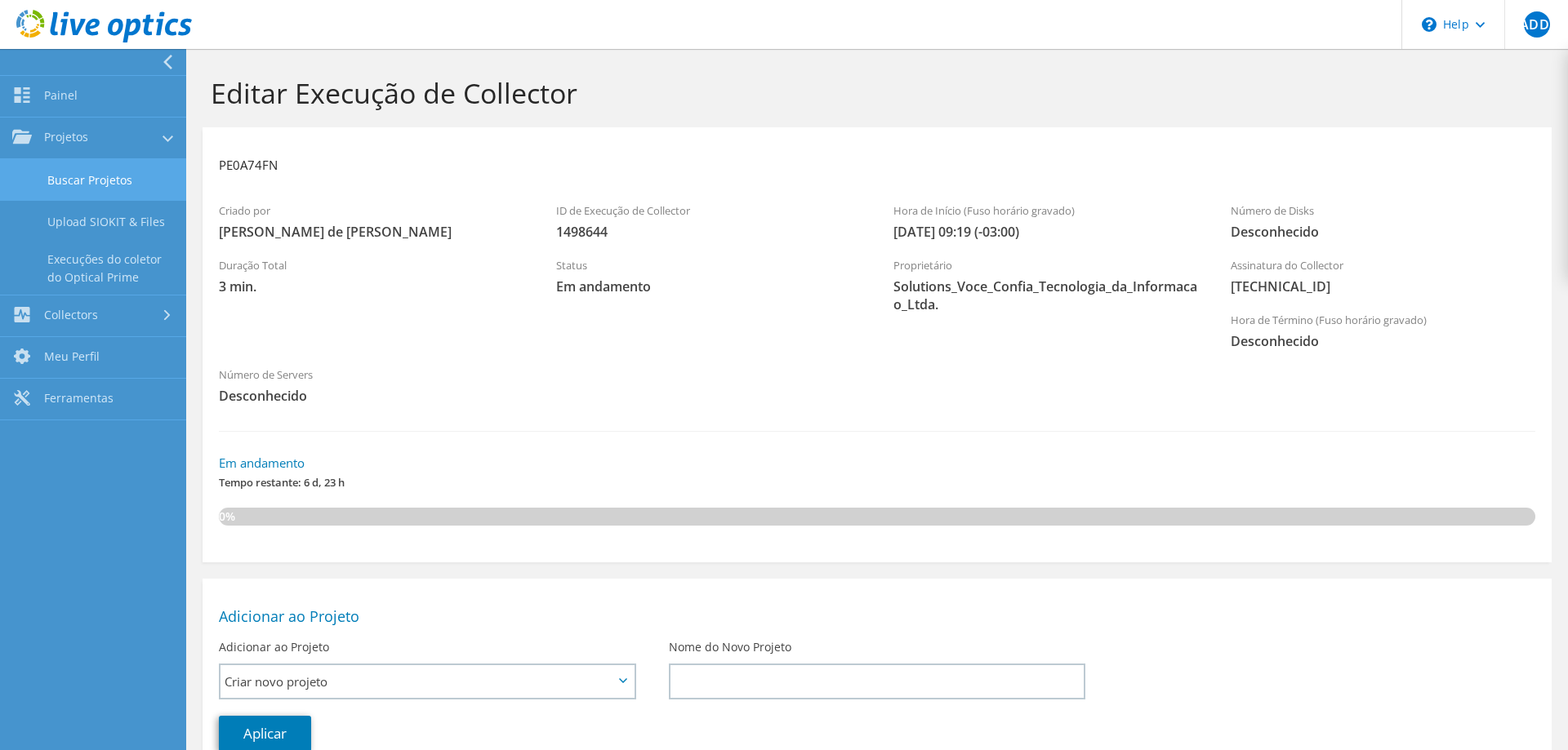
click at [86, 167] on link "Buscar Projetos" at bounding box center [93, 181] width 187 height 42
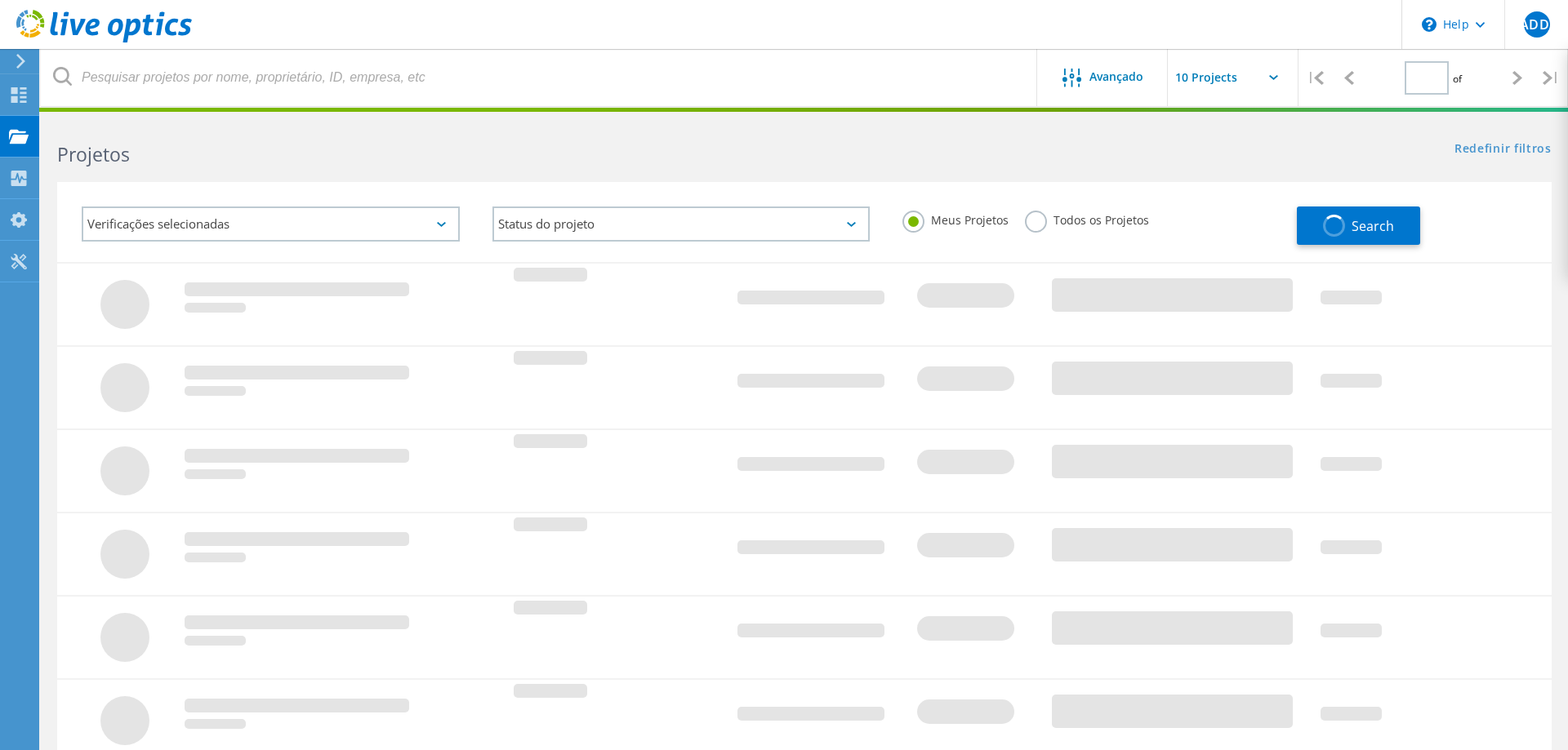
type input "1"
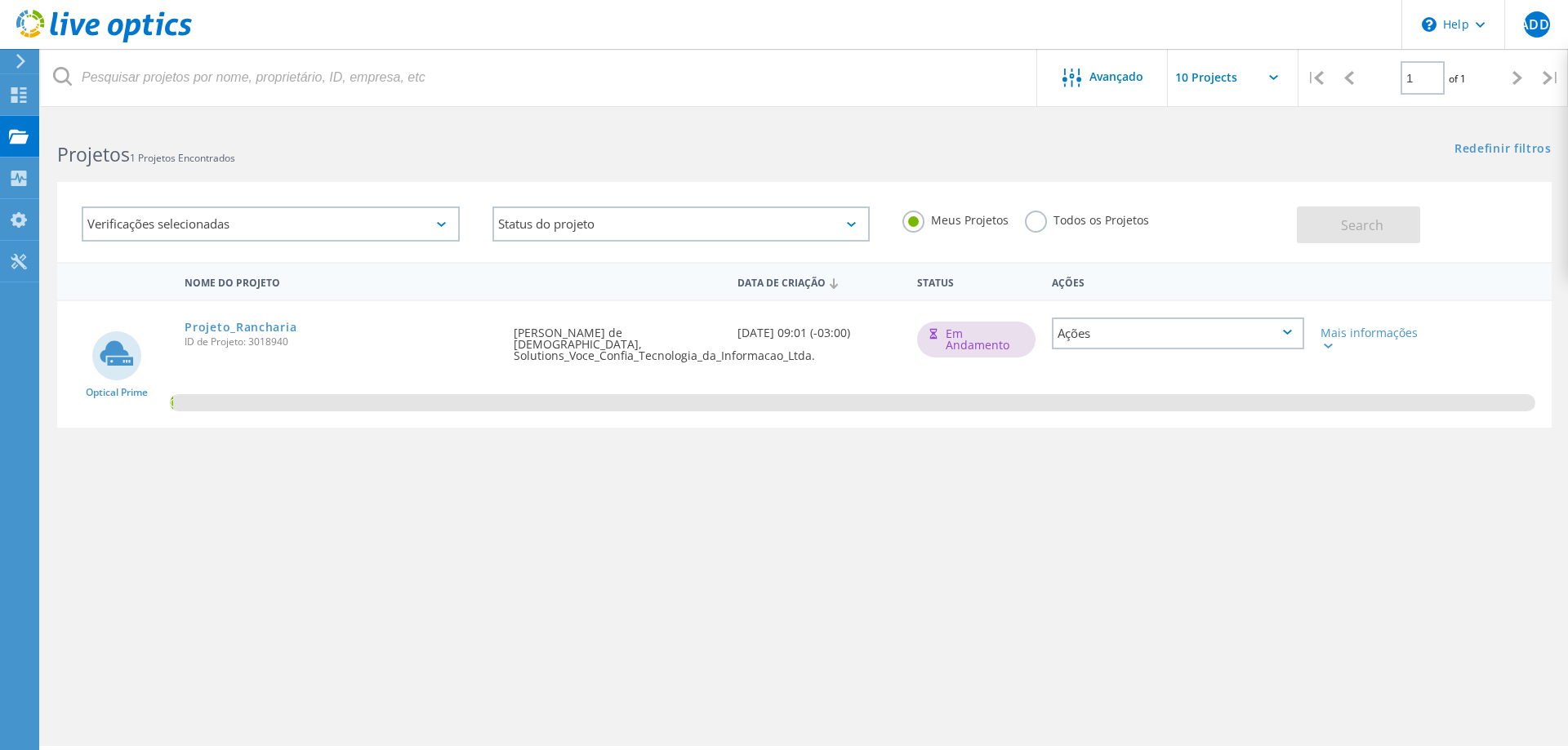
click at [1196, 327] on div "Ações" at bounding box center [1178, 333] width 252 height 32
click at [1124, 304] on div "Ver Projeto" at bounding box center [1178, 307] width 249 height 25
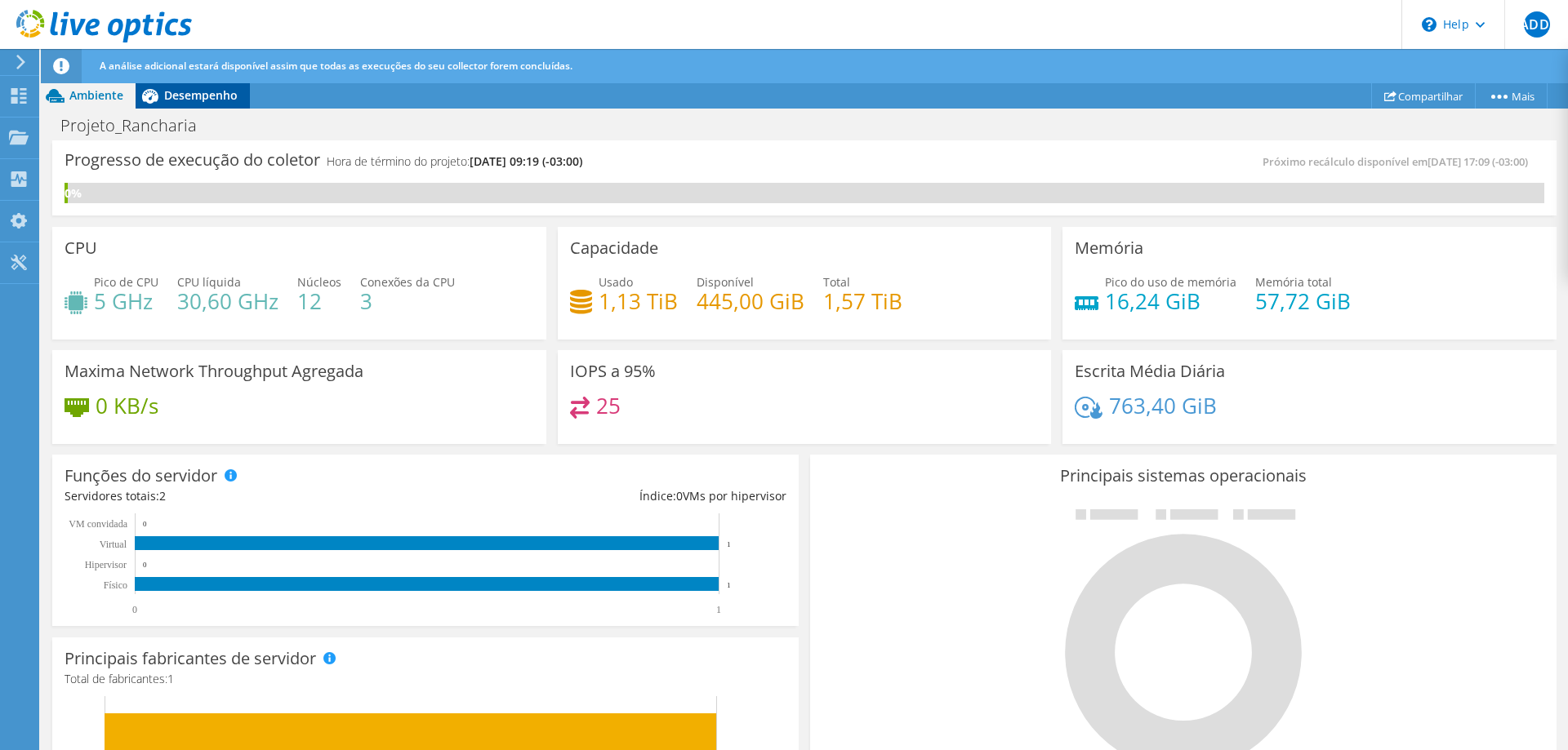
click at [201, 93] on span "Desempenho" at bounding box center [201, 96] width 74 height 16
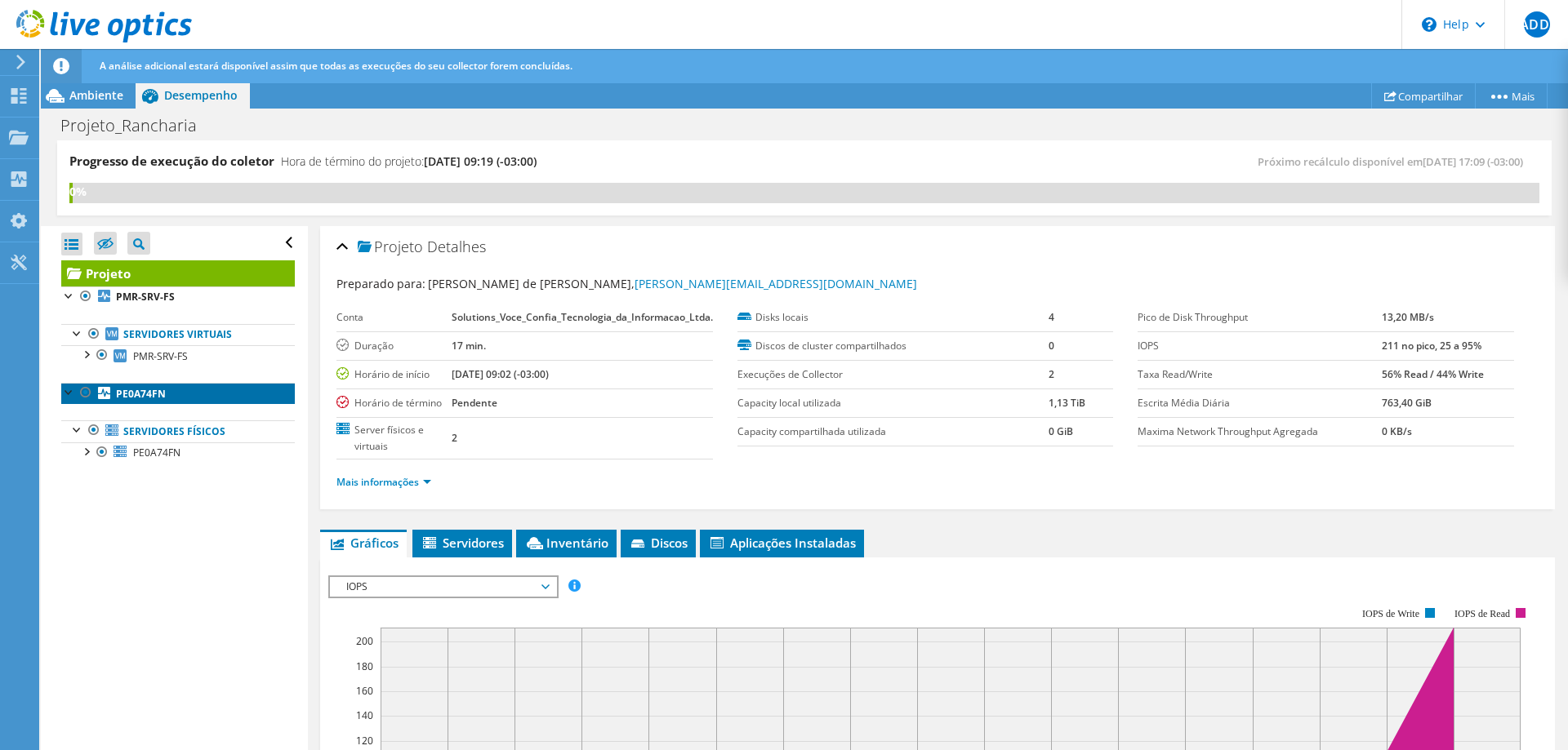
click at [142, 394] on b "PE0A74FN" at bounding box center [141, 394] width 50 height 14
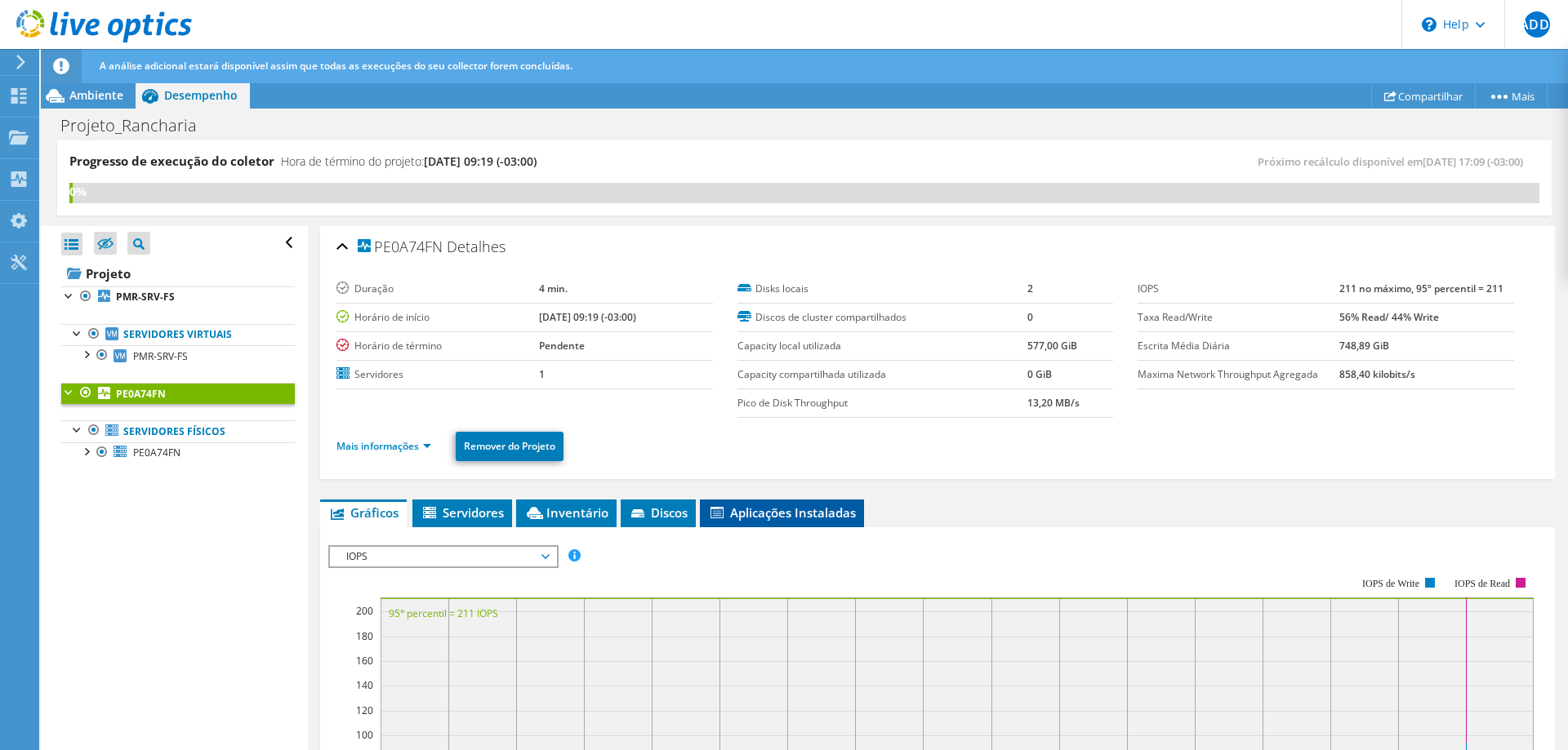
click at [799, 516] on span "Aplicações Instaladas" at bounding box center [782, 513] width 148 height 16
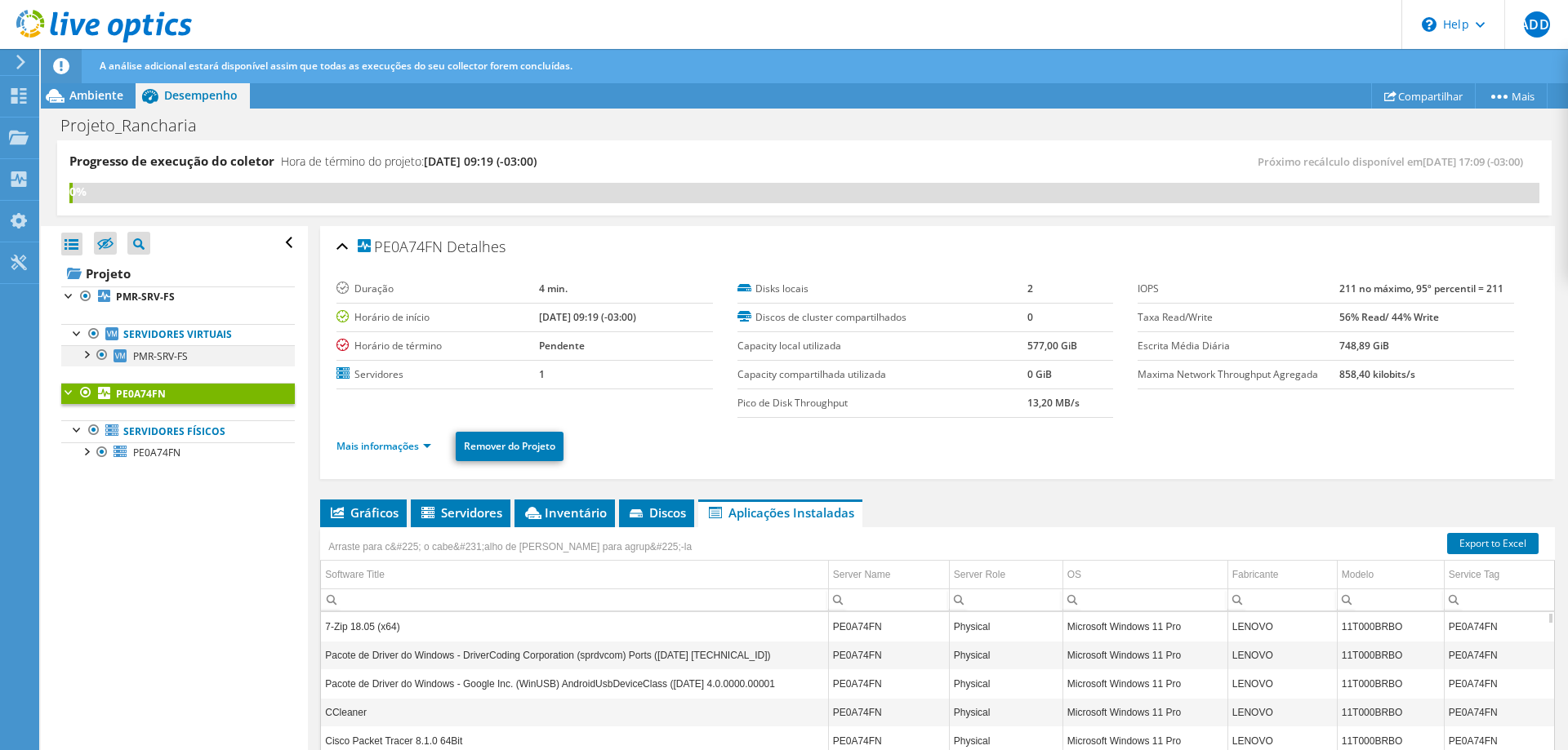
click at [82, 355] on div at bounding box center [86, 353] width 16 height 16
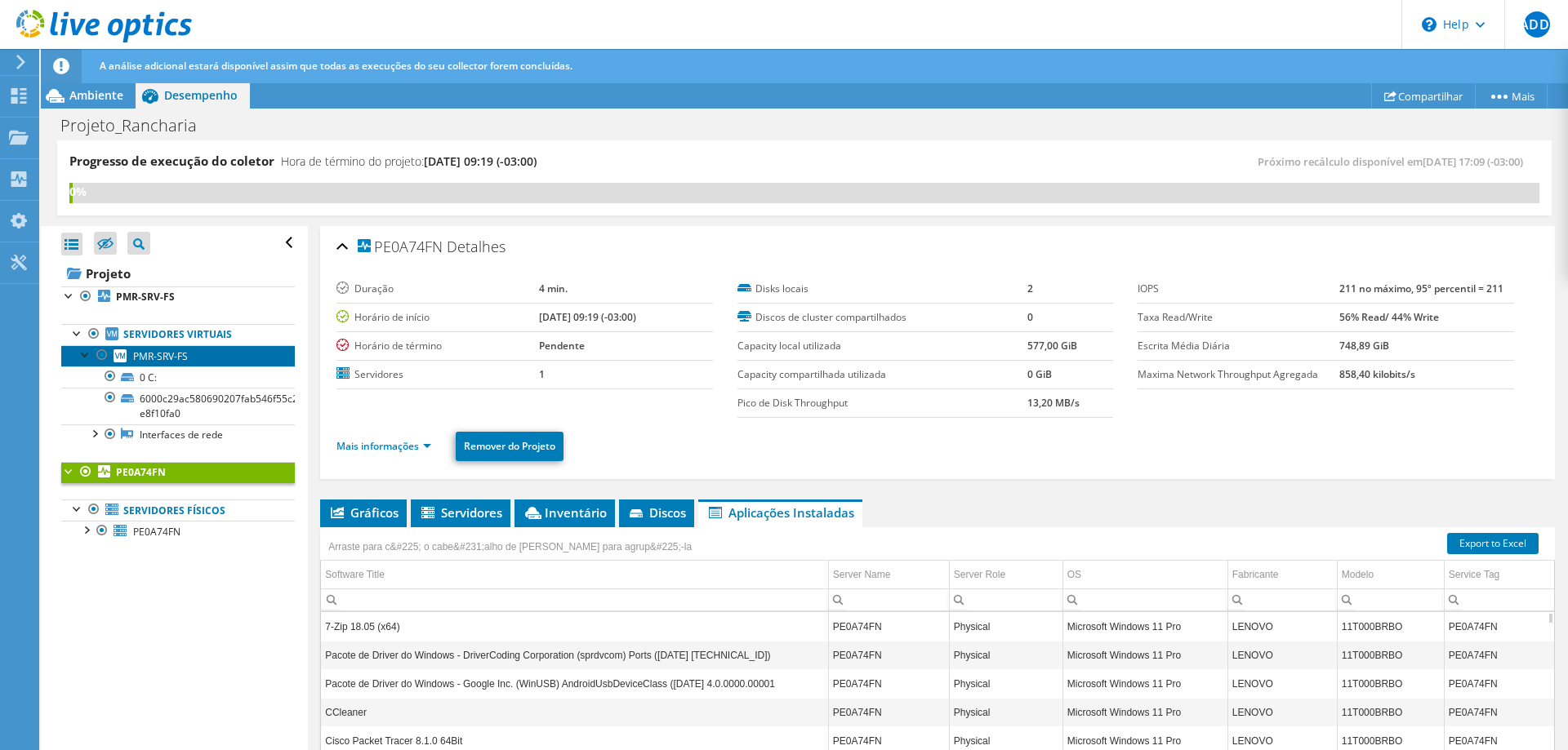
click at [171, 353] on span "PMR-SRV-FS" at bounding box center [160, 356] width 55 height 14
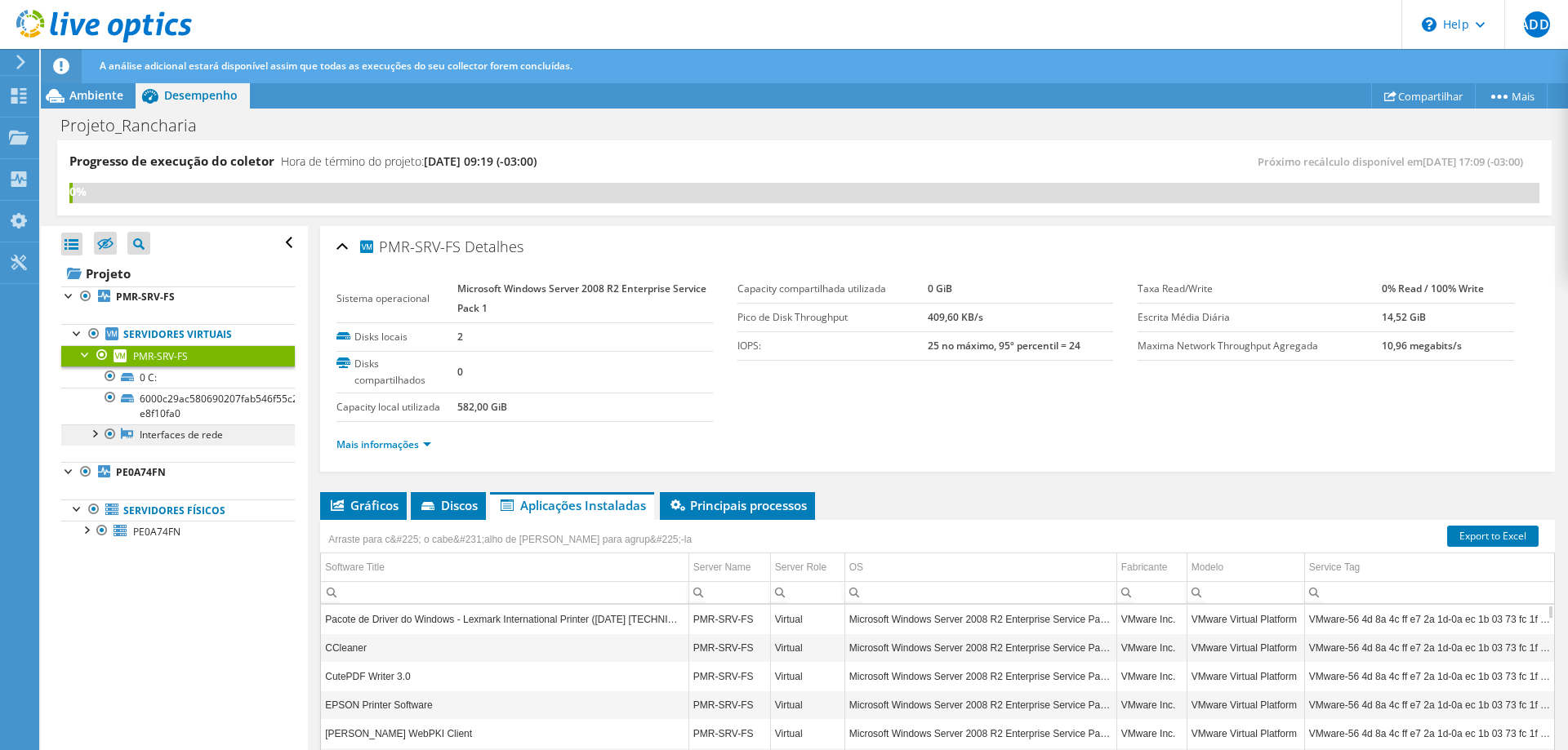
click at [192, 440] on link "Interfaces de rede" at bounding box center [178, 435] width 233 height 21
click at [95, 434] on div at bounding box center [94, 433] width 16 height 16
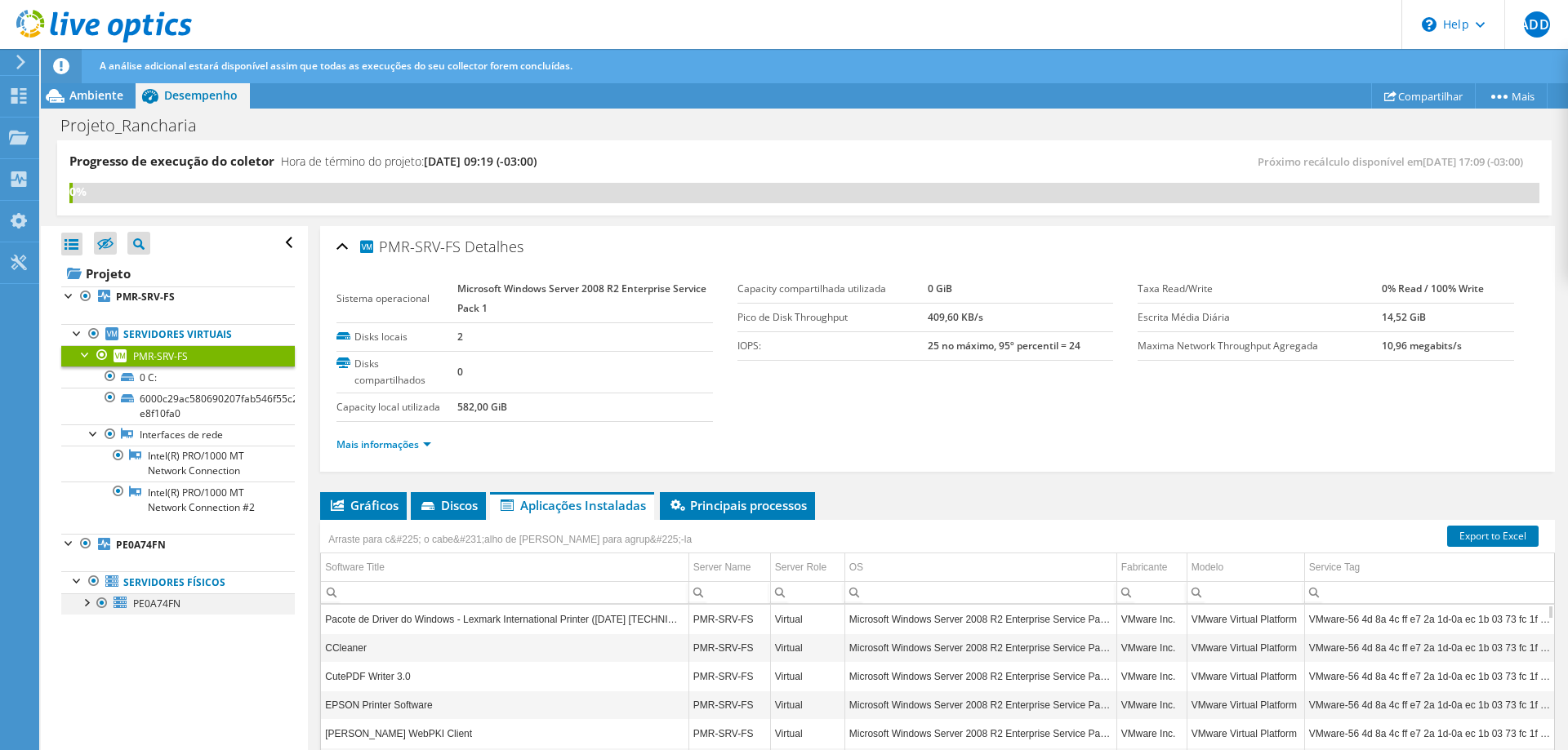
click at [93, 608] on div at bounding box center [86, 601] width 16 height 16
click at [88, 667] on div at bounding box center [94, 665] width 16 height 16
